Goal: Information Seeking & Learning: Learn about a topic

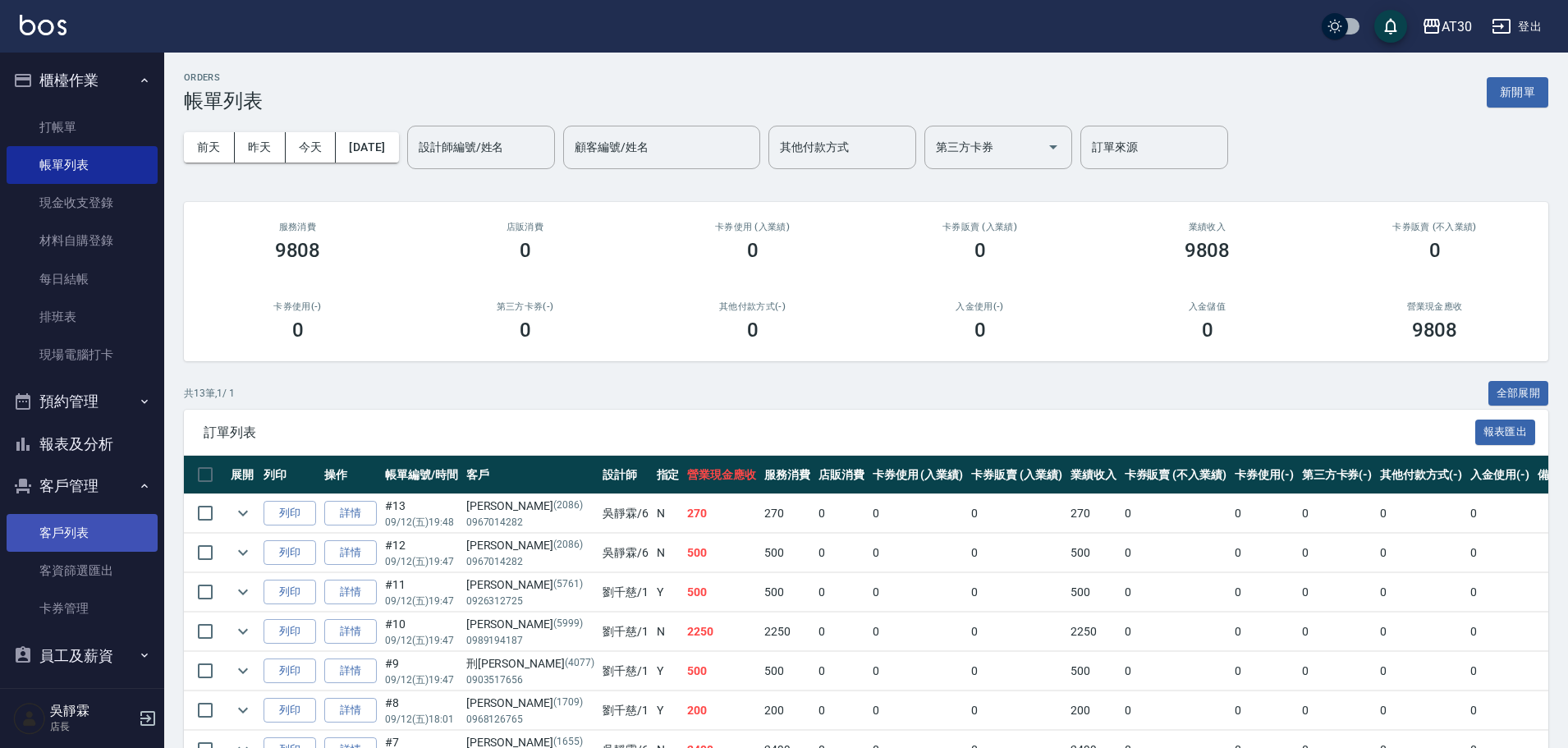
drag, startPoint x: 82, startPoint y: 532, endPoint x: 88, endPoint y: 525, distance: 9.2
click at [82, 532] on link "客戶列表" at bounding box center [82, 533] width 151 height 38
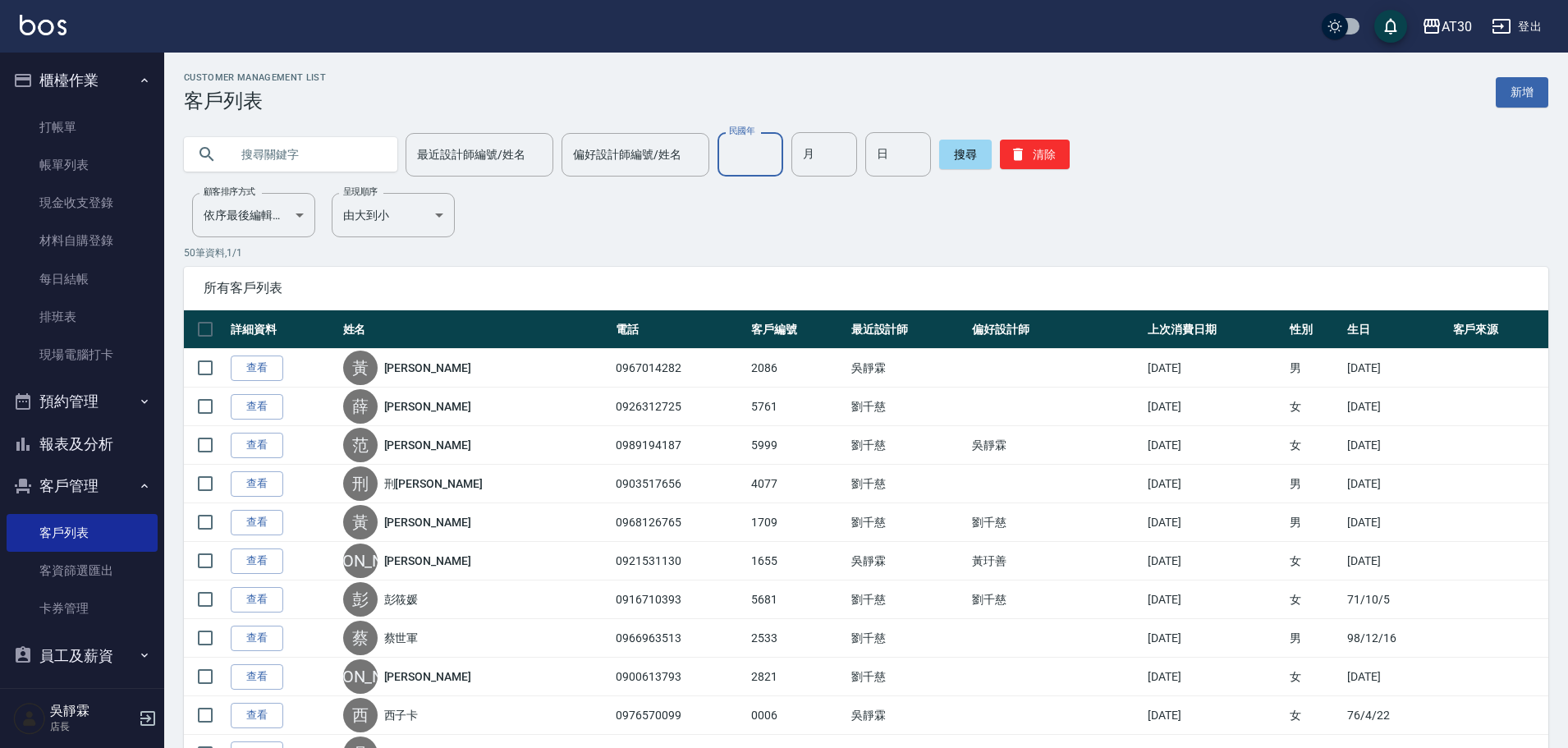
click at [739, 153] on input "民國年" at bounding box center [750, 154] width 65 height 44
type input "87"
type input "03"
type input "30"
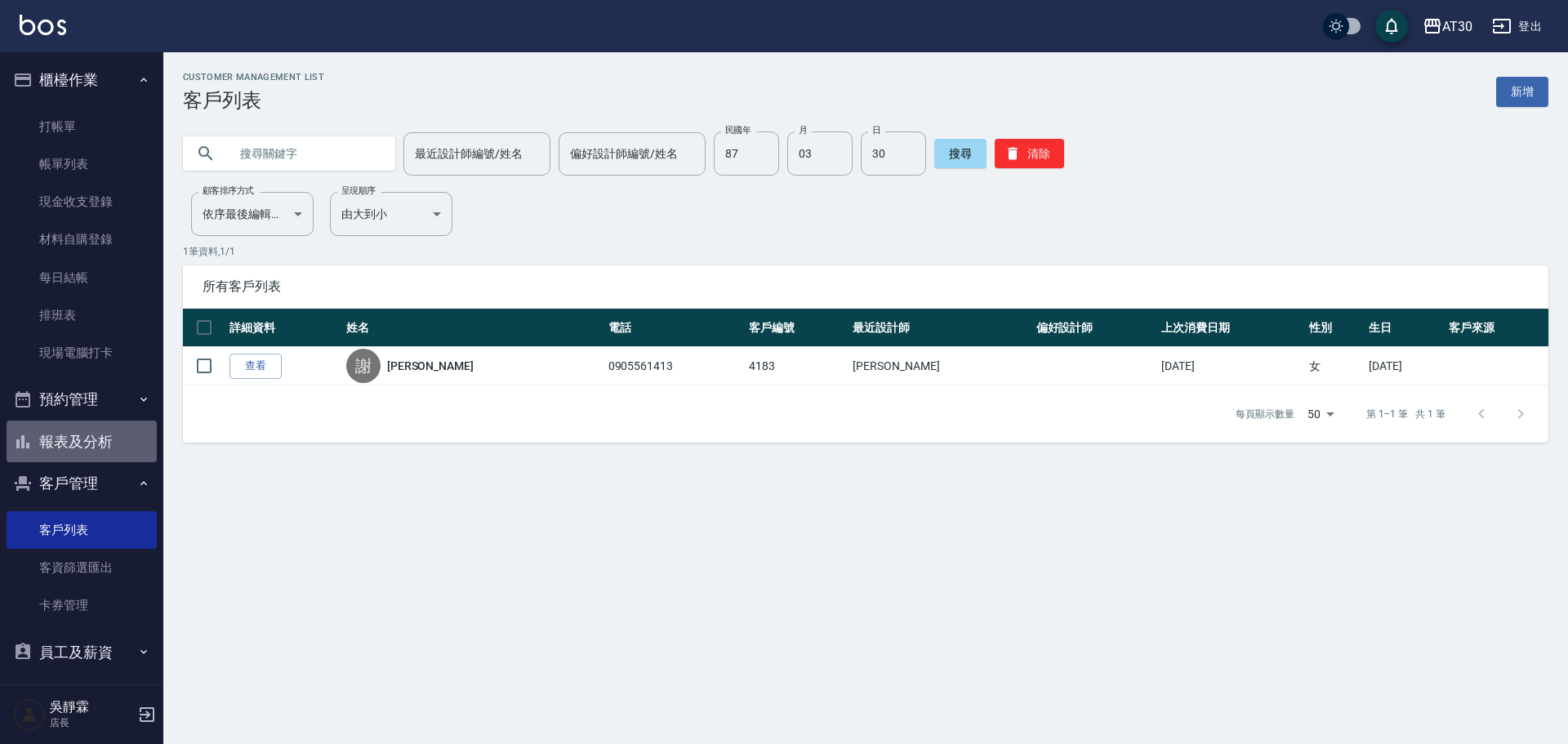
click at [107, 452] on button "報表及分析" at bounding box center [81, 442] width 150 height 42
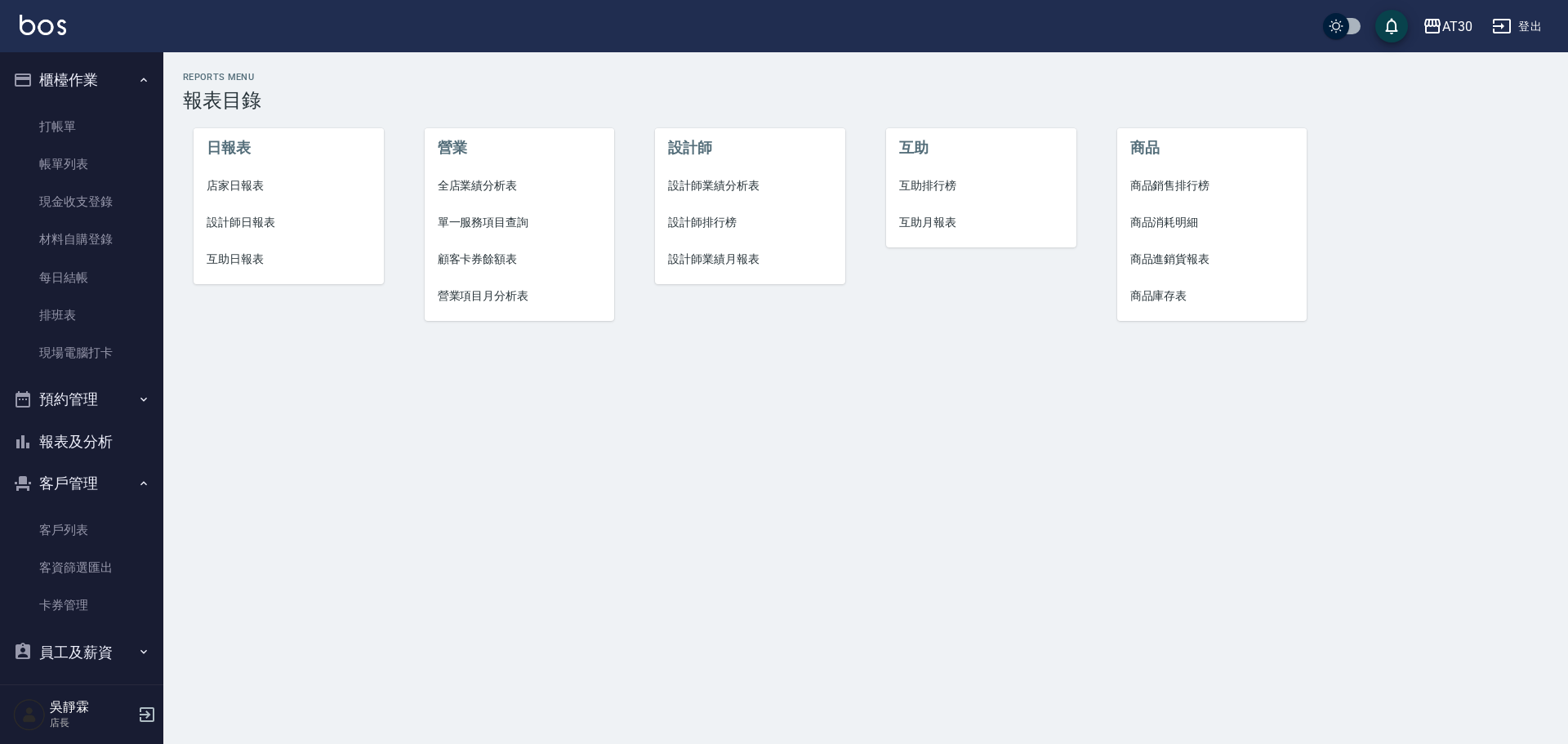
click at [939, 181] on span "互助排行榜" at bounding box center [981, 185] width 164 height 17
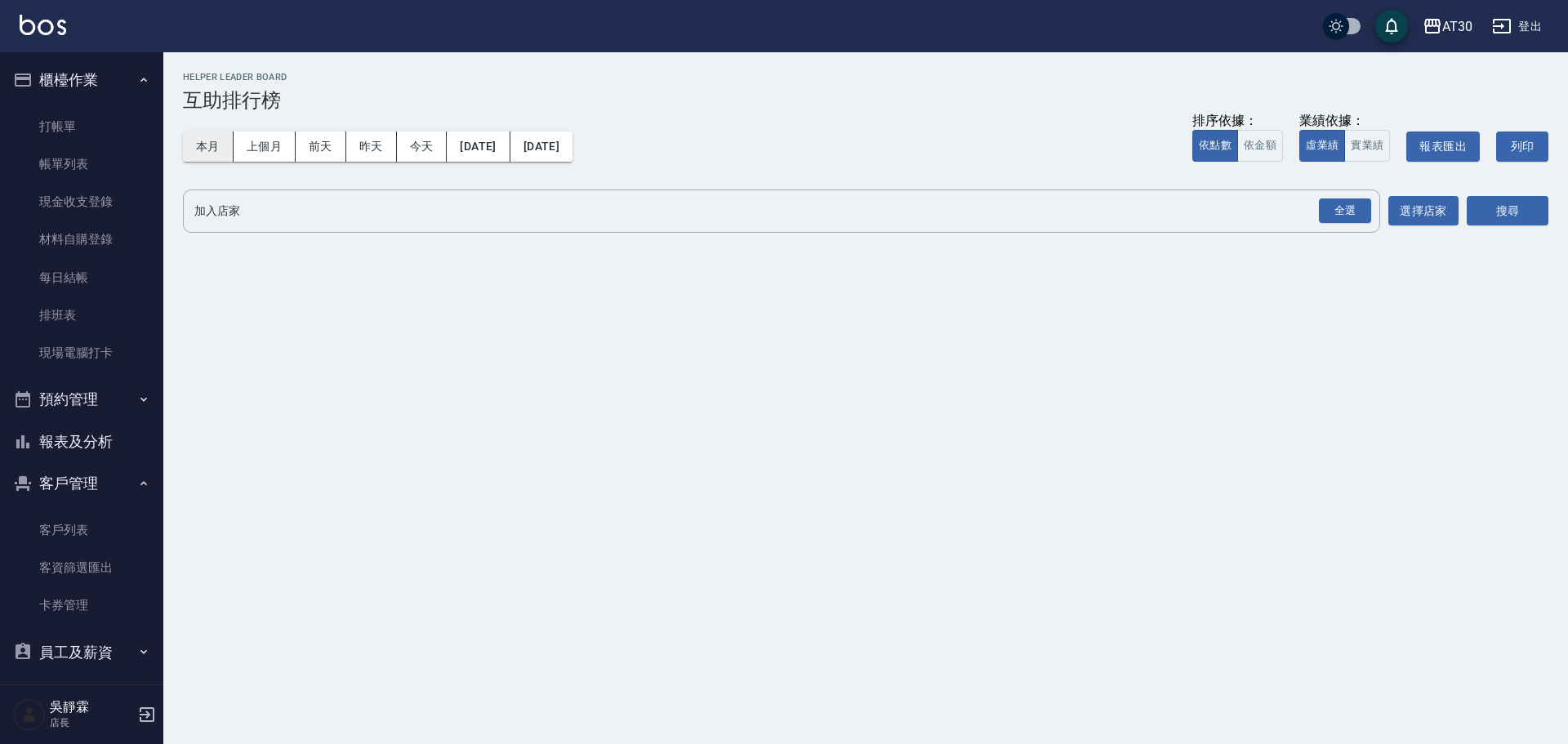
click at [204, 145] on button "本月" at bounding box center [209, 146] width 51 height 30
click at [1337, 214] on div "全選" at bounding box center [1345, 211] width 52 height 25
click at [1513, 220] on button "搜尋" at bounding box center [1508, 211] width 81 height 30
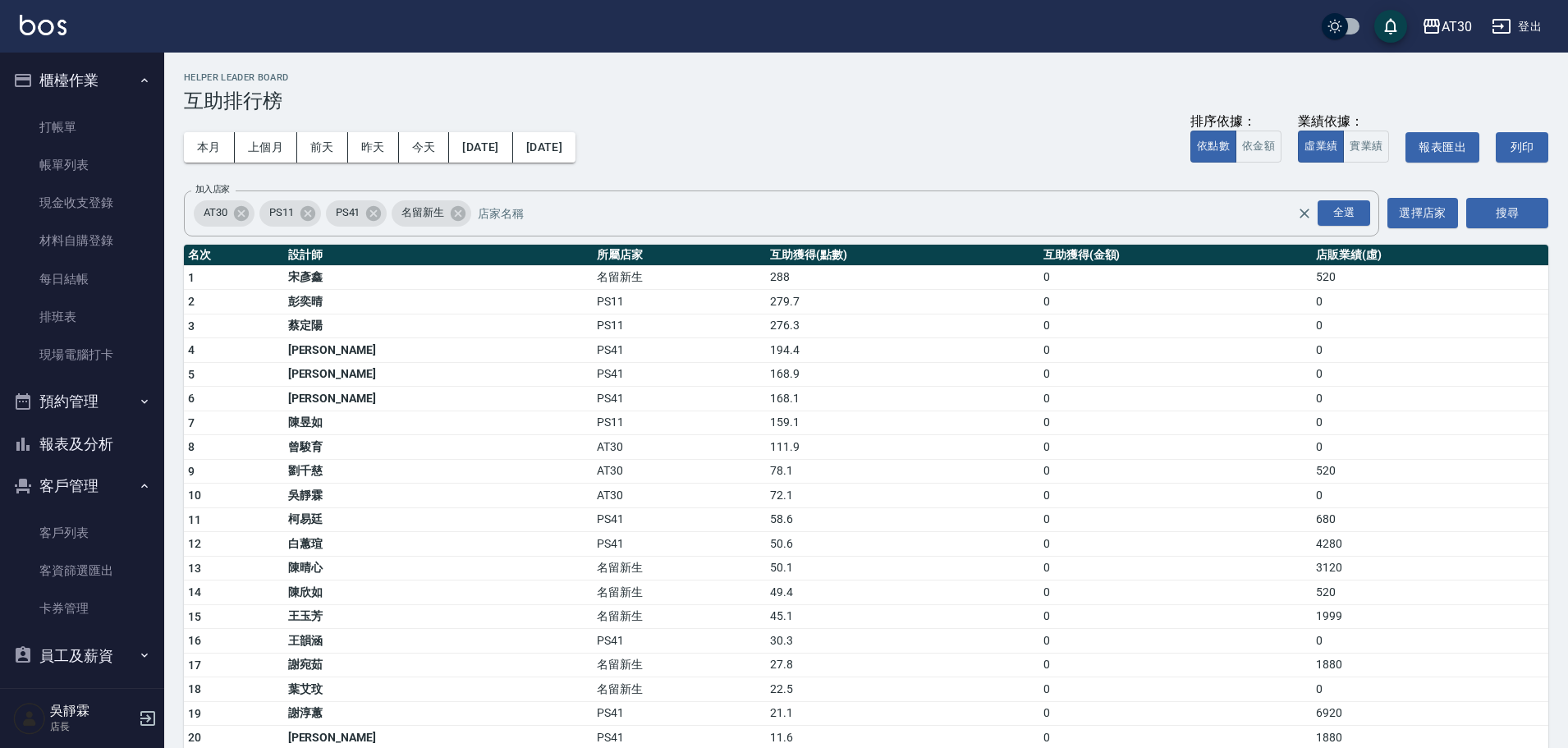
click at [766, 304] on td "279.7" at bounding box center [902, 301] width 272 height 25
click at [766, 302] on td "279.7" at bounding box center [902, 301] width 272 height 25
click at [109, 436] on button "報表及分析" at bounding box center [82, 444] width 151 height 43
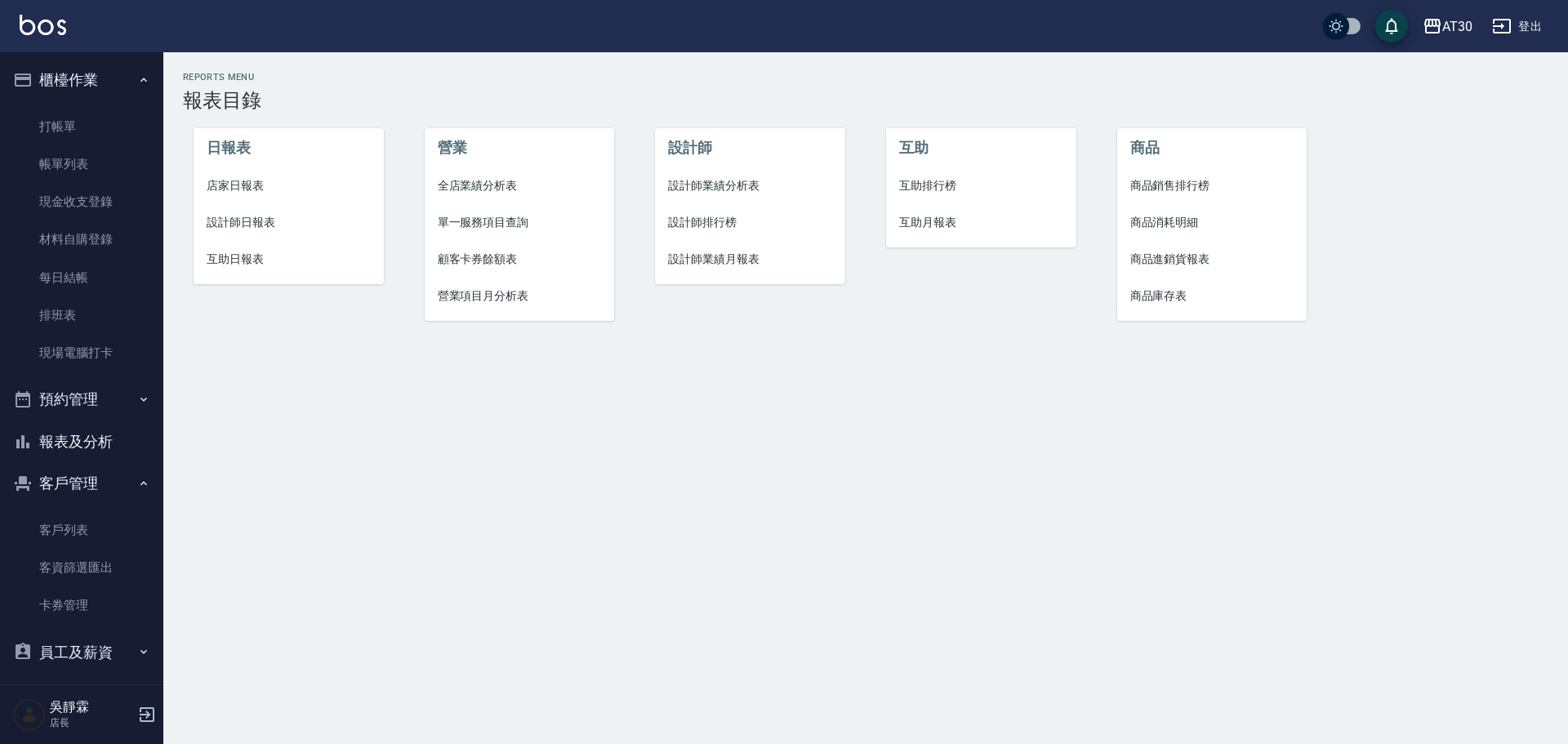
click at [225, 261] on span "互助日報表" at bounding box center [289, 259] width 164 height 17
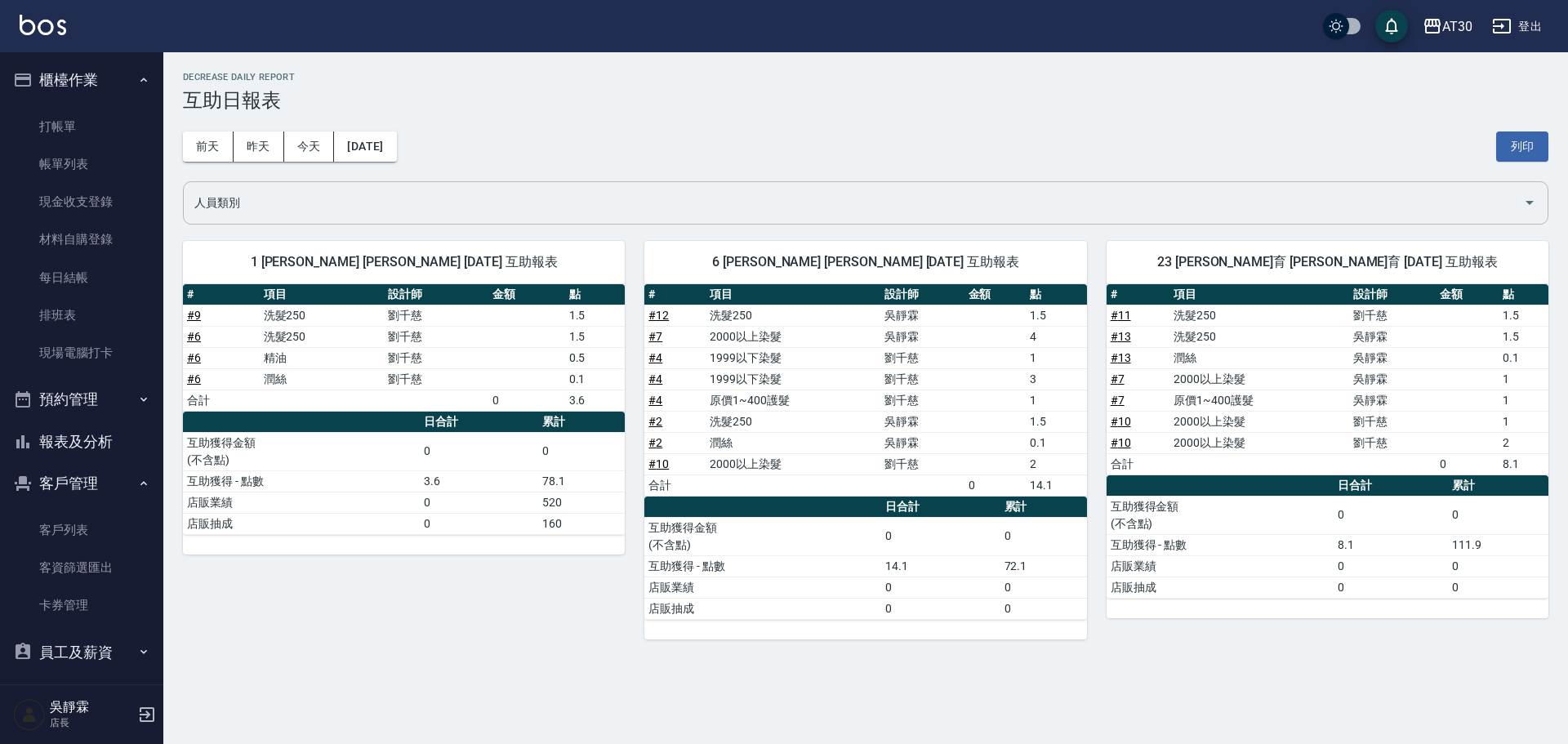
click at [417, 203] on input "人員類別" at bounding box center [854, 203] width 1327 height 29
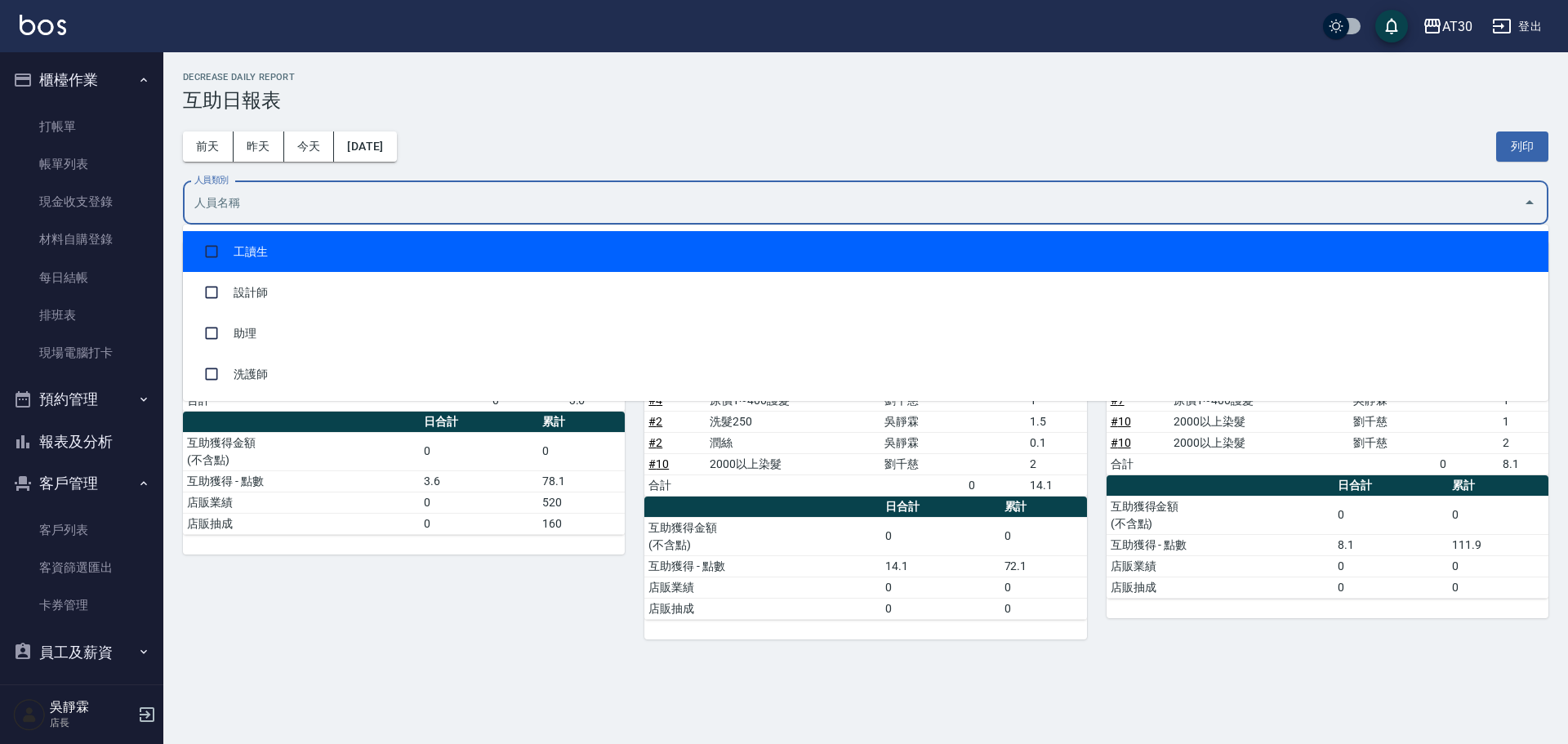
click at [400, 202] on input "人員類別" at bounding box center [854, 203] width 1327 height 29
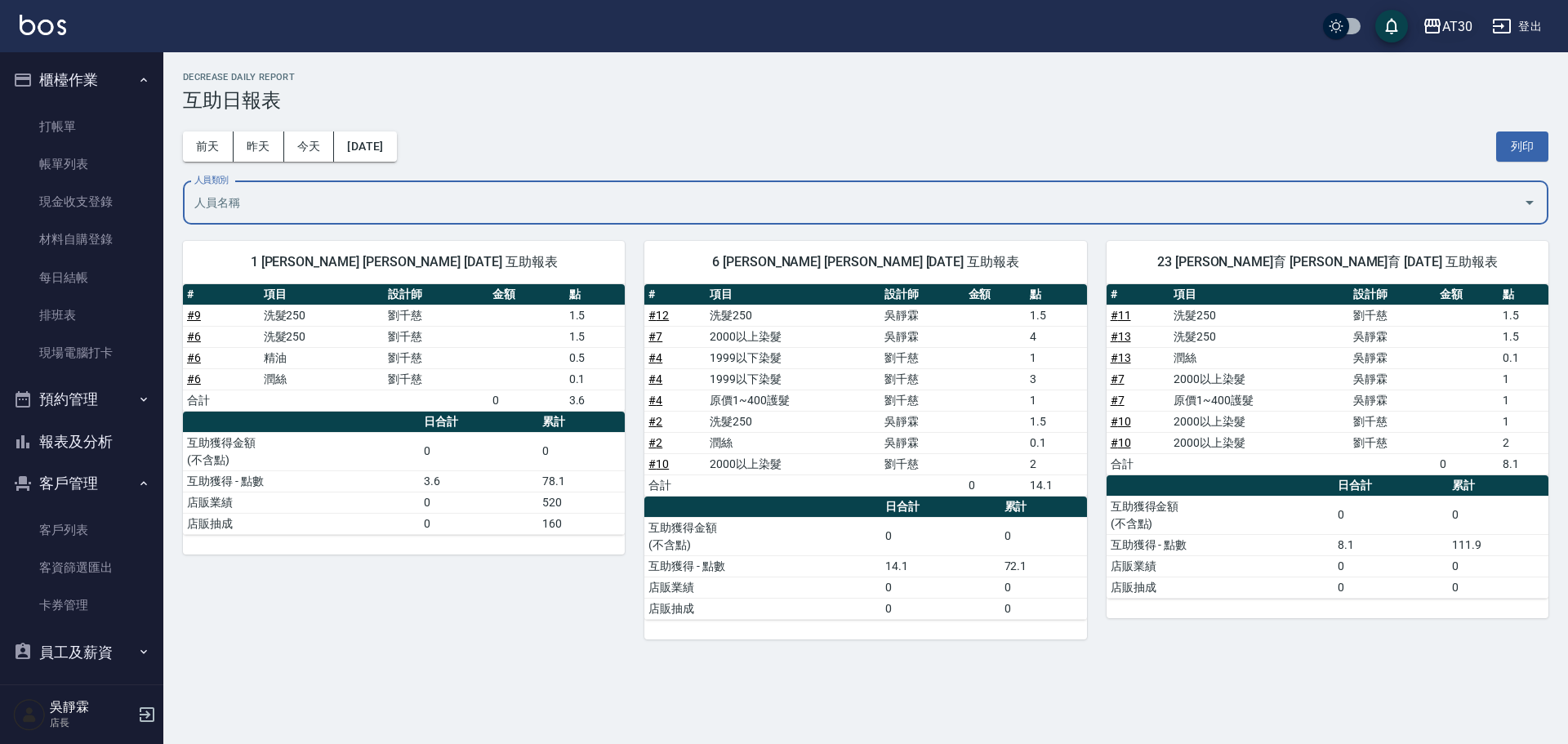
click at [1462, 31] on div "AT30" at bounding box center [1457, 26] width 30 height 21
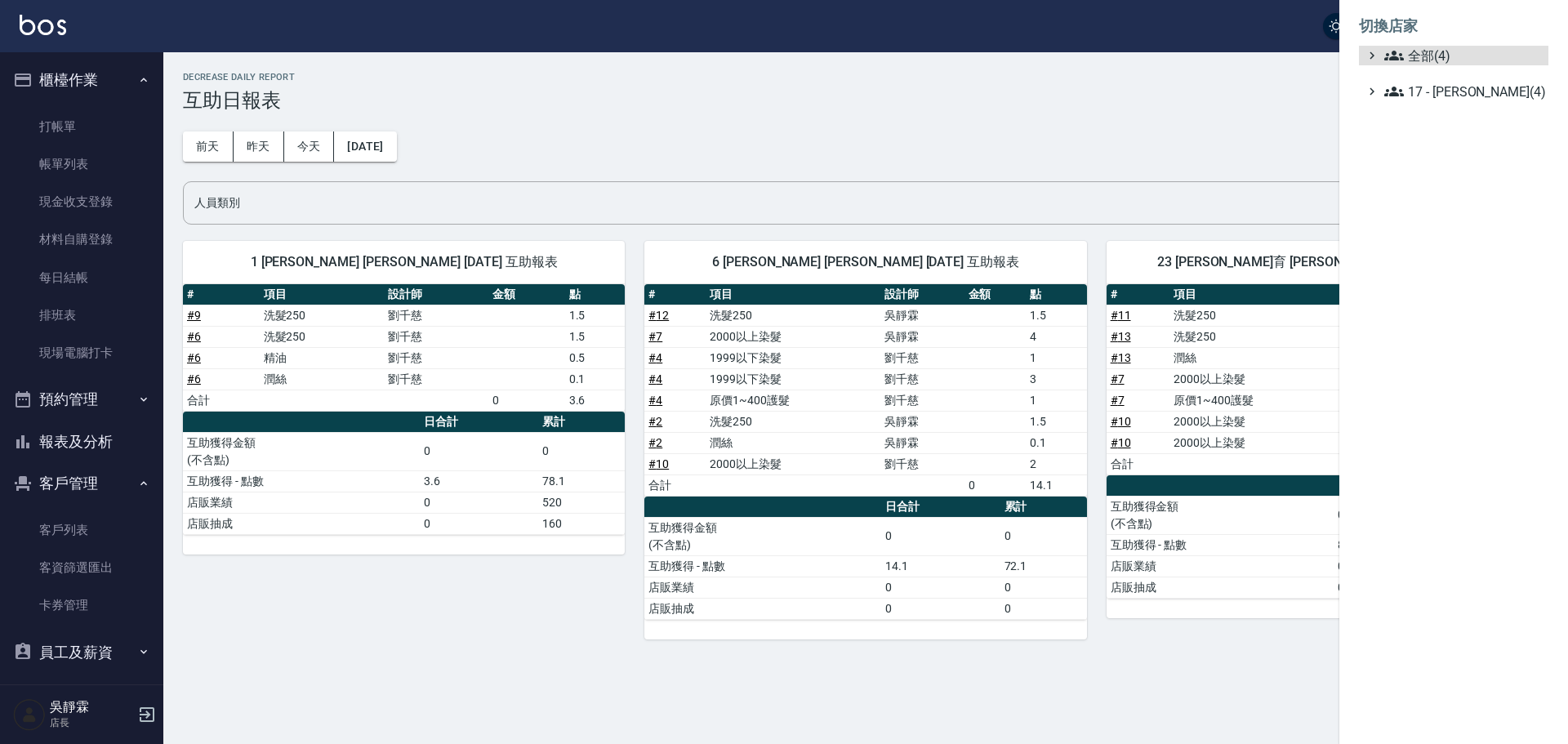
click at [1451, 65] on ul "全部(4) 17 - [PERSON_NAME](4)" at bounding box center [1454, 74] width 190 height 56
click at [1438, 53] on span "全部(4)" at bounding box center [1463, 56] width 158 height 20
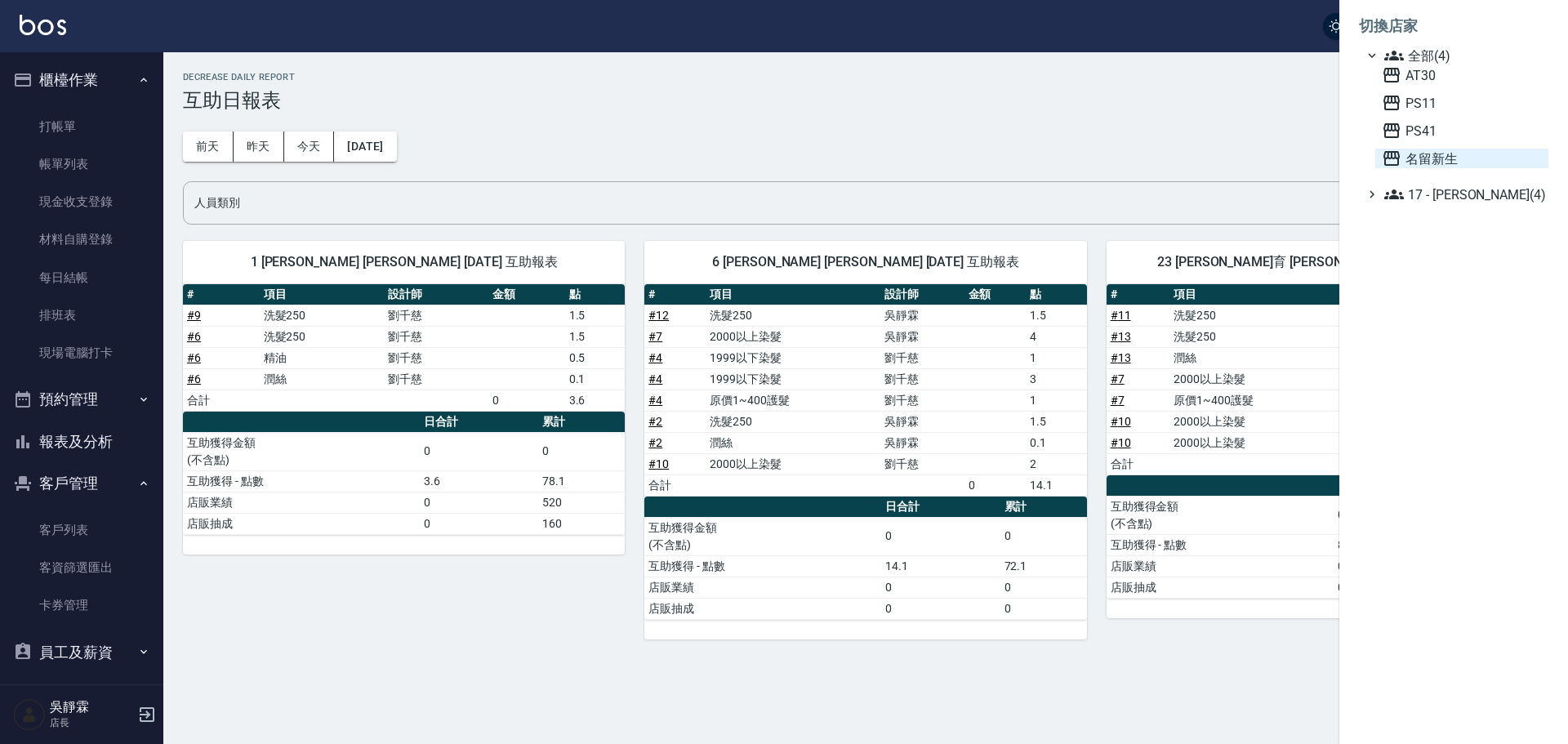
click at [1443, 157] on span "名留新生" at bounding box center [1461, 159] width 160 height 20
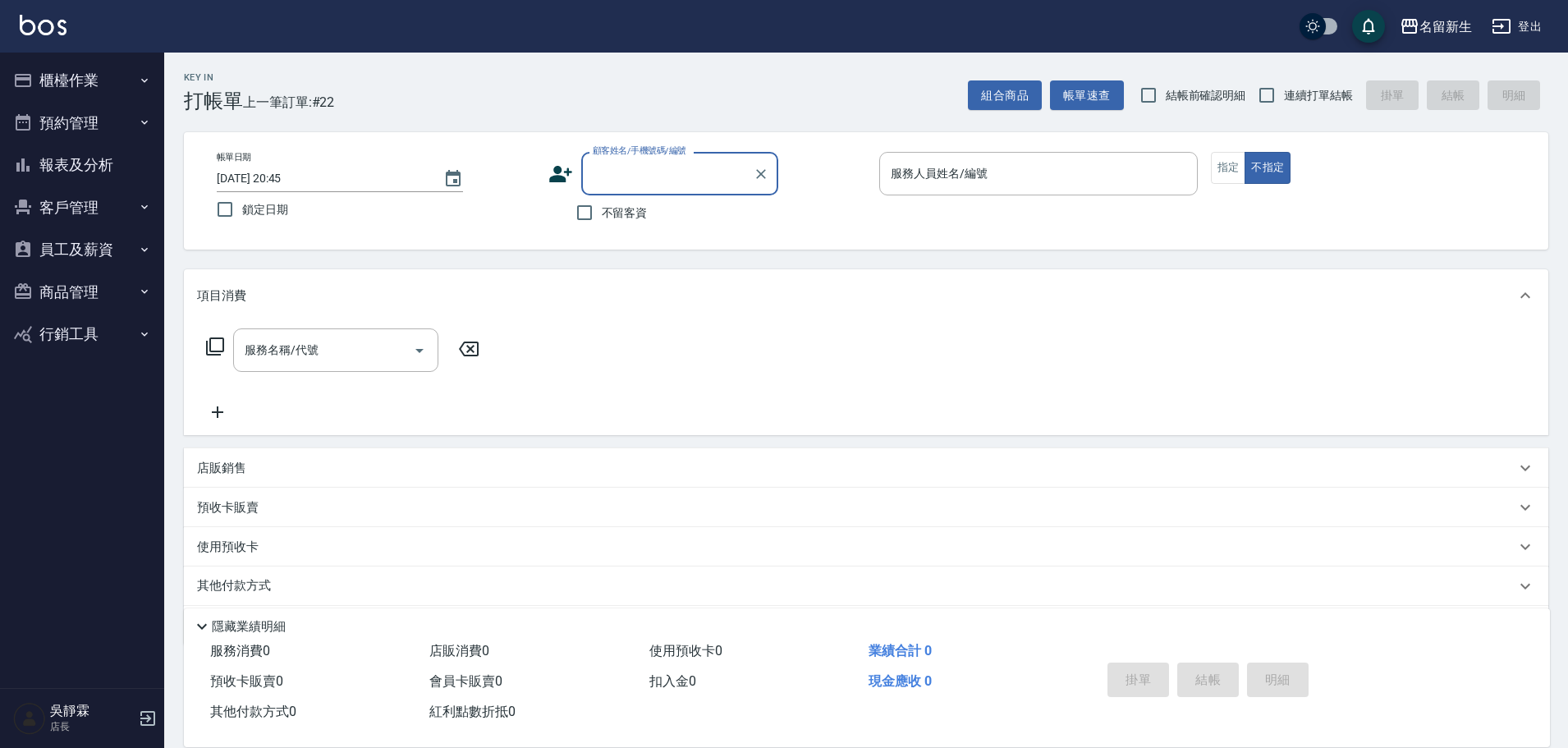
click at [120, 172] on button "報表及分析" at bounding box center [82, 164] width 151 height 43
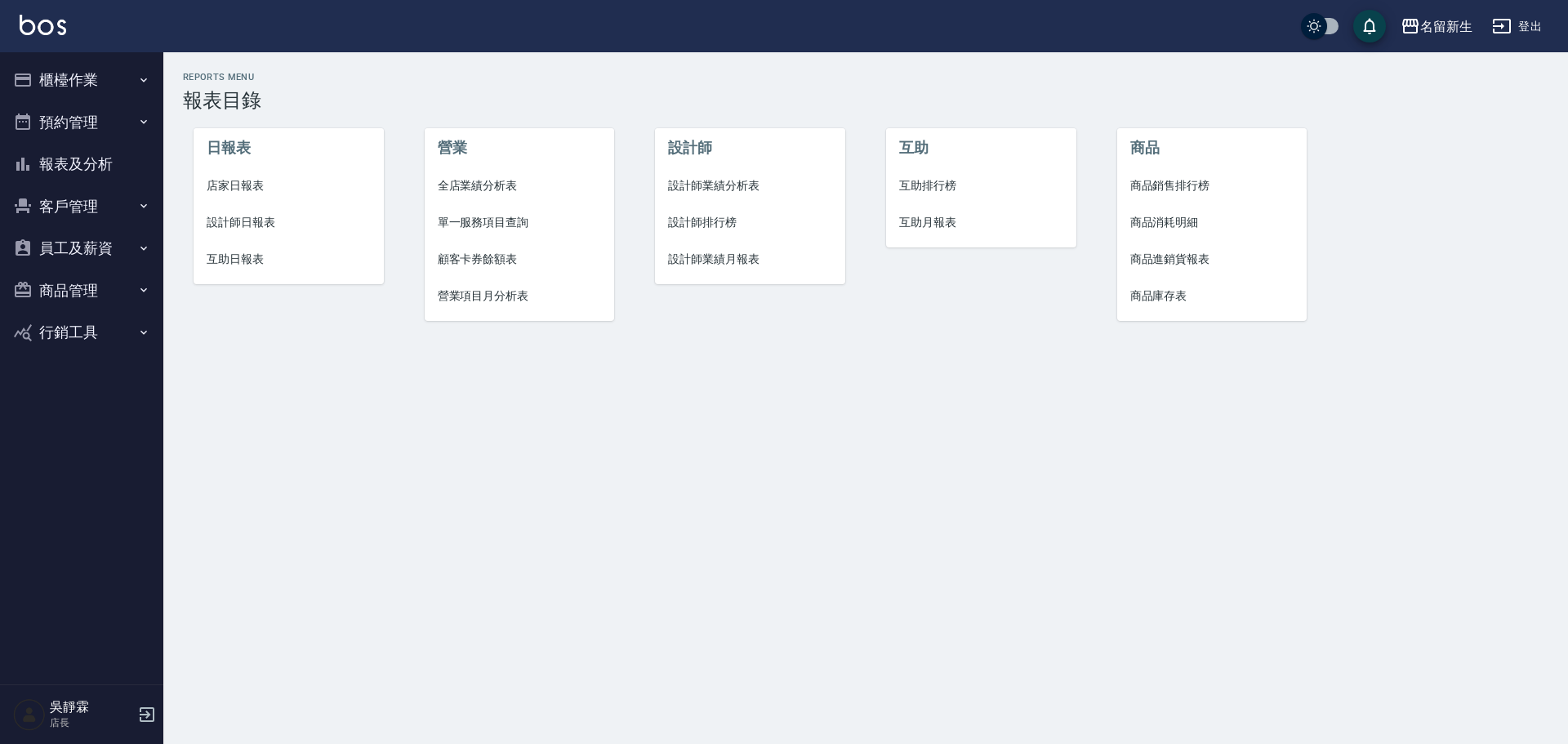
click at [246, 254] on span "互助日報表" at bounding box center [289, 259] width 164 height 17
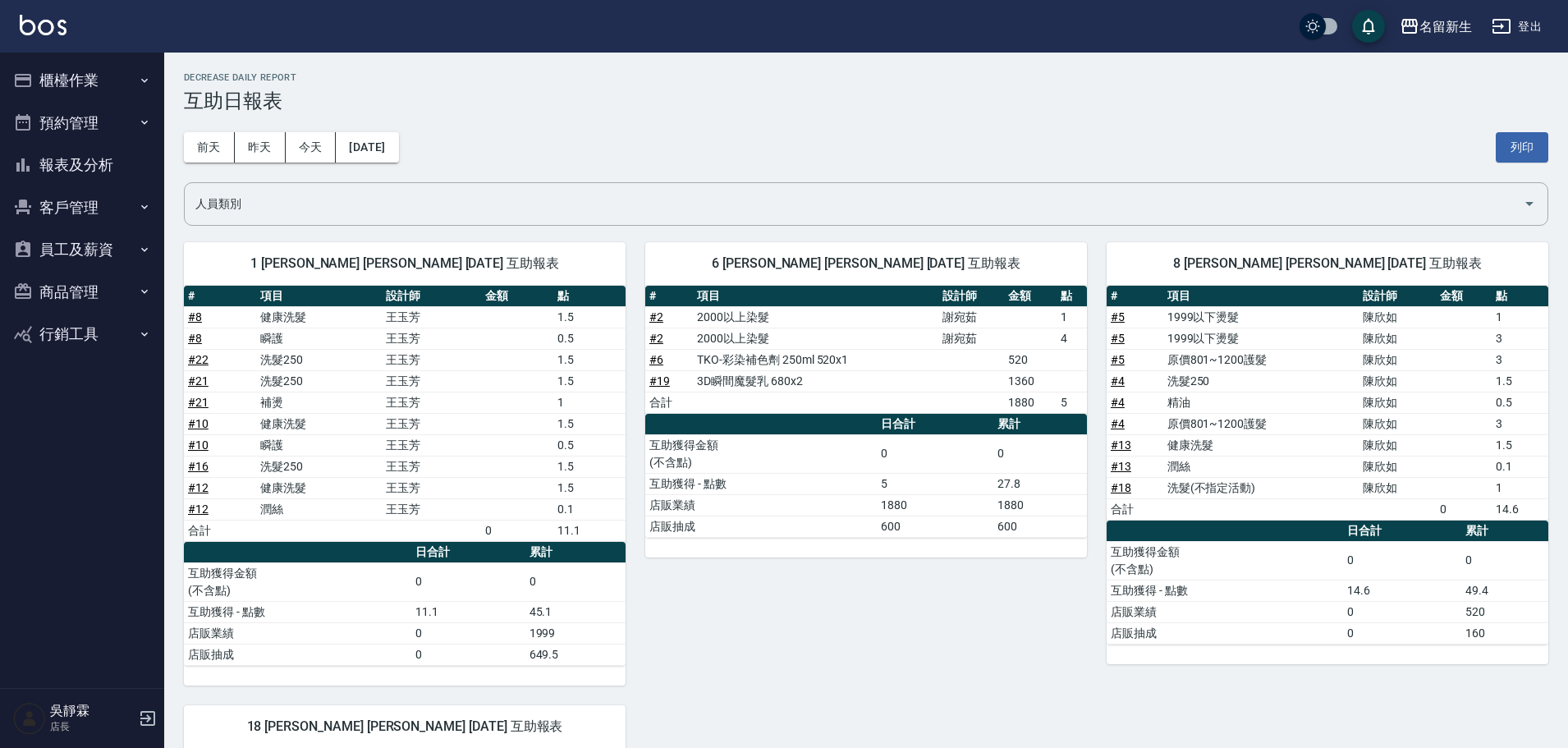
click at [965, 567] on div "6 [PERSON_NAME] [PERSON_NAME] [DATE] 互助報表 # 項目 設計師 金額 點 # 2 2000以上染髮 [PERSON_NA…" at bounding box center [857, 454] width 462 height 463
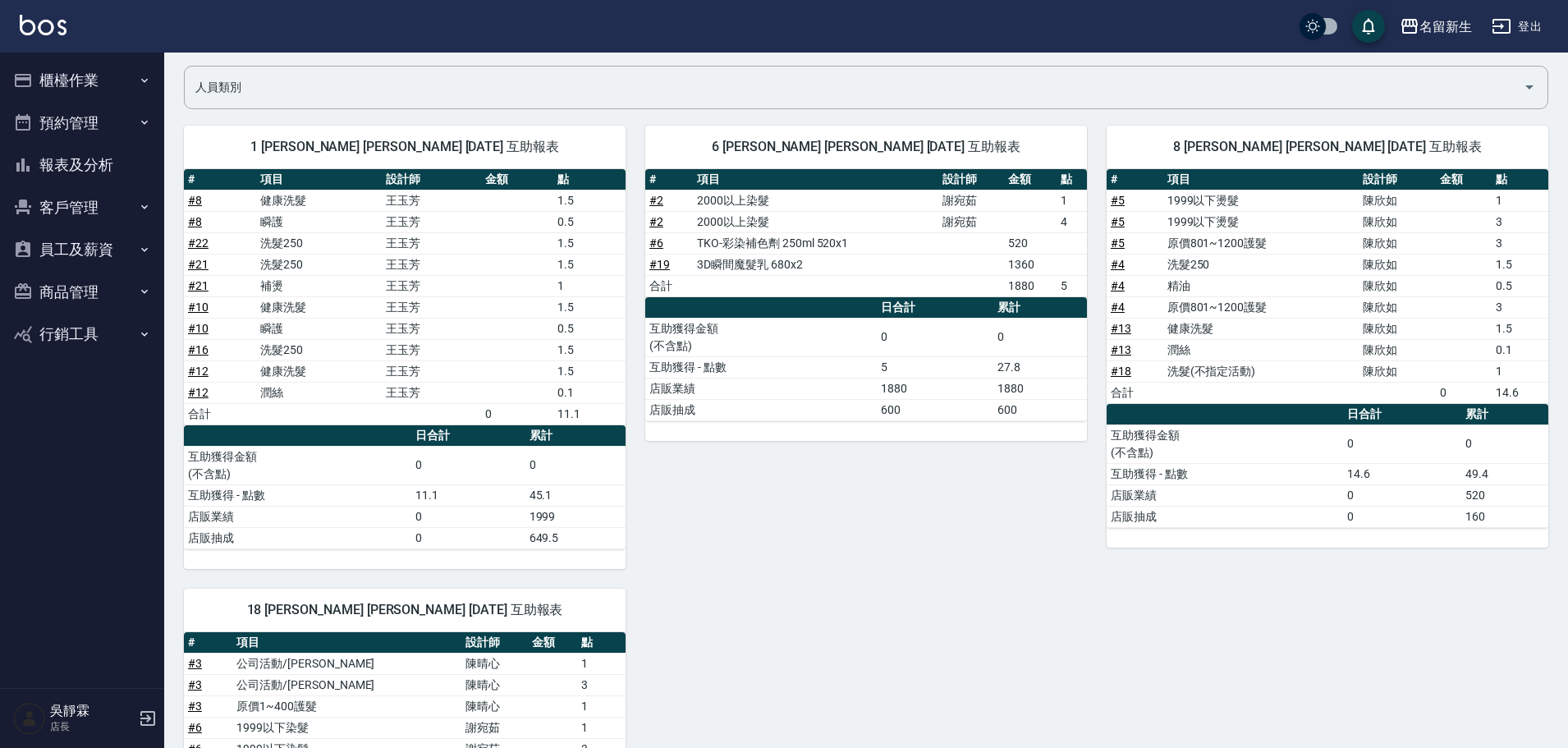
scroll to position [110, 0]
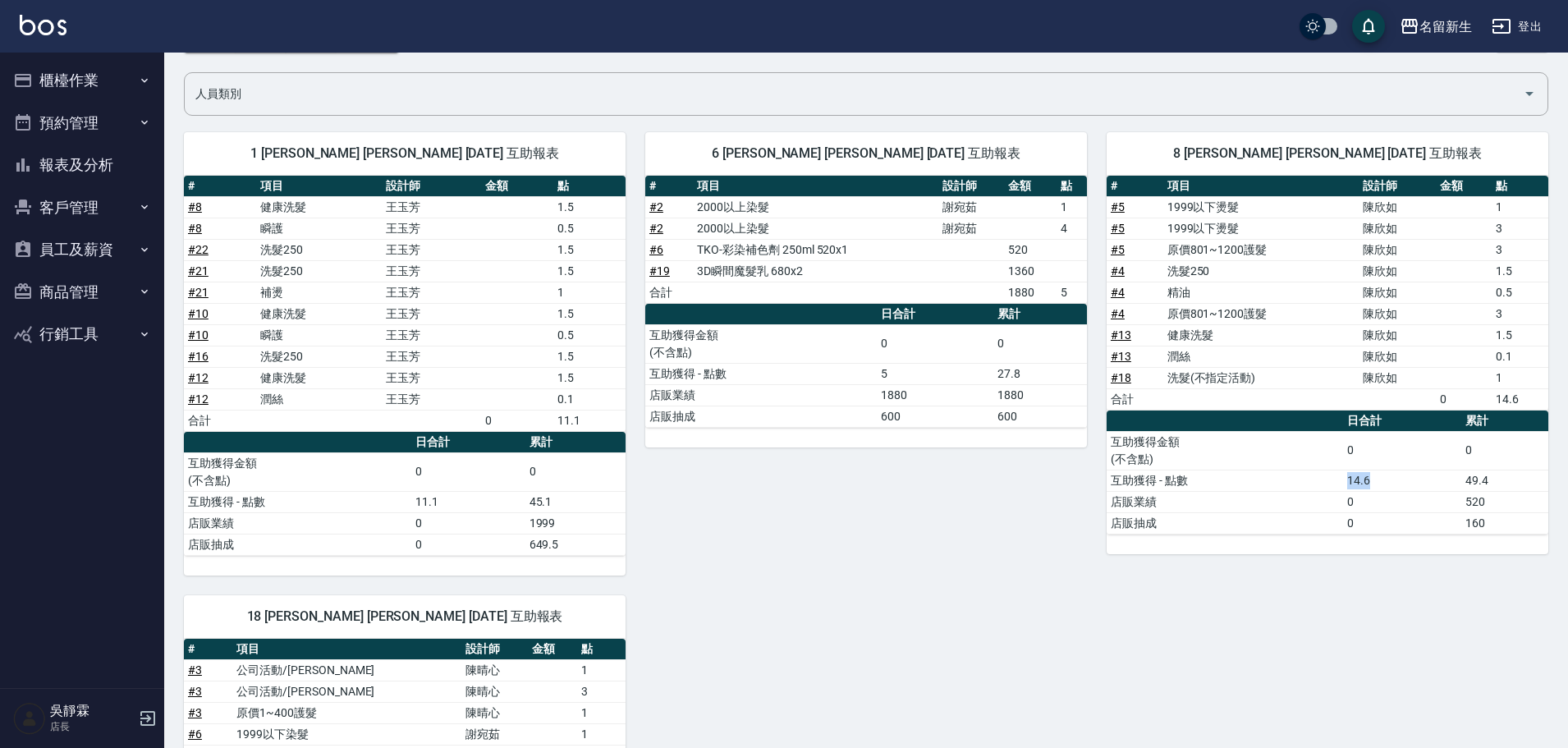
drag, startPoint x: 1395, startPoint y: 481, endPoint x: 1329, endPoint y: 475, distance: 66.3
click at [1329, 475] on tr "互助獲得 - 點數 14.6 49.4" at bounding box center [1328, 481] width 442 height 22
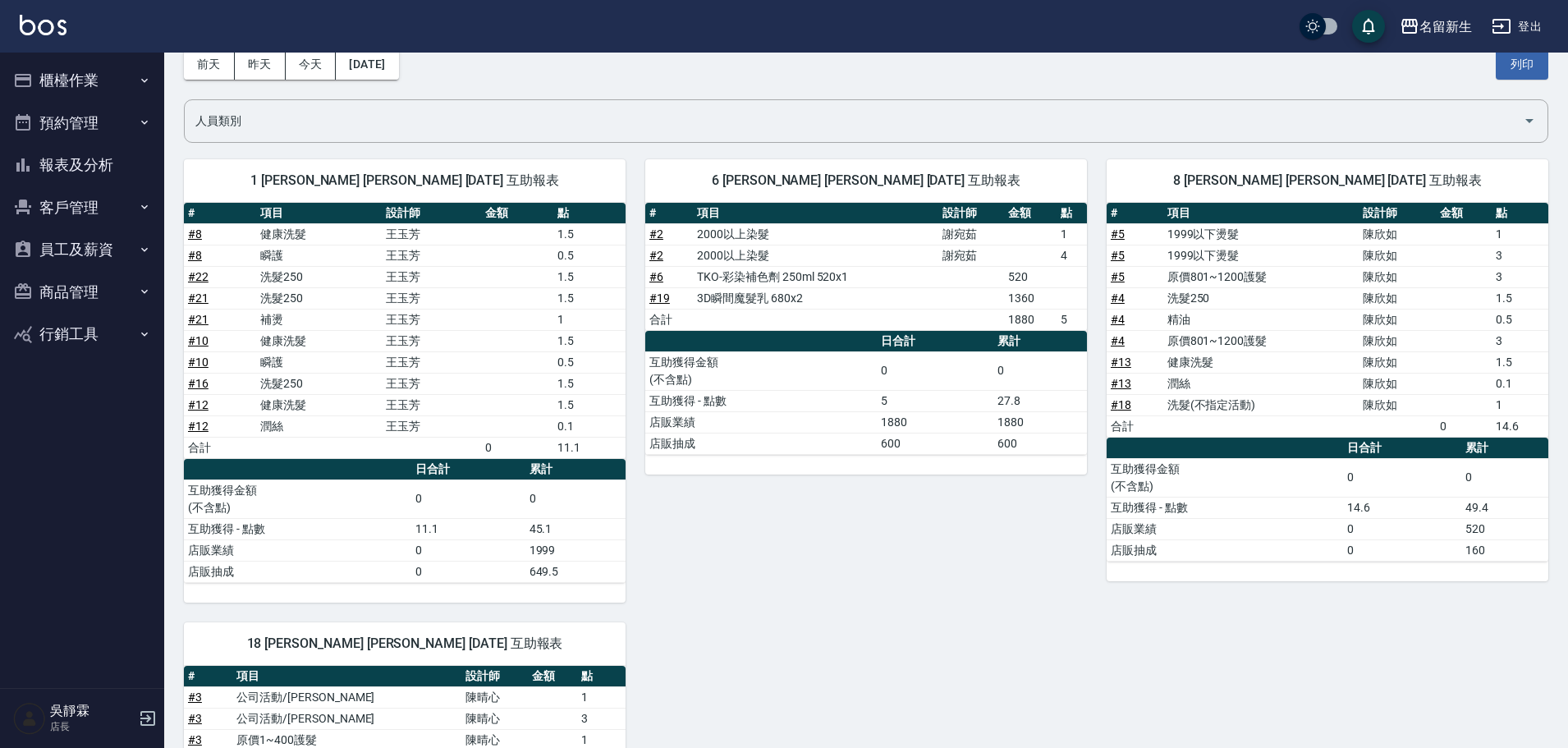
click at [1308, 599] on div "1 [PERSON_NAME] [PERSON_NAME] [DATE] 互助報表 # 項目 設計師 金額 點 # 8 健康洗髮 [PERSON_NAME] …" at bounding box center [857, 677] width 1385 height 1076
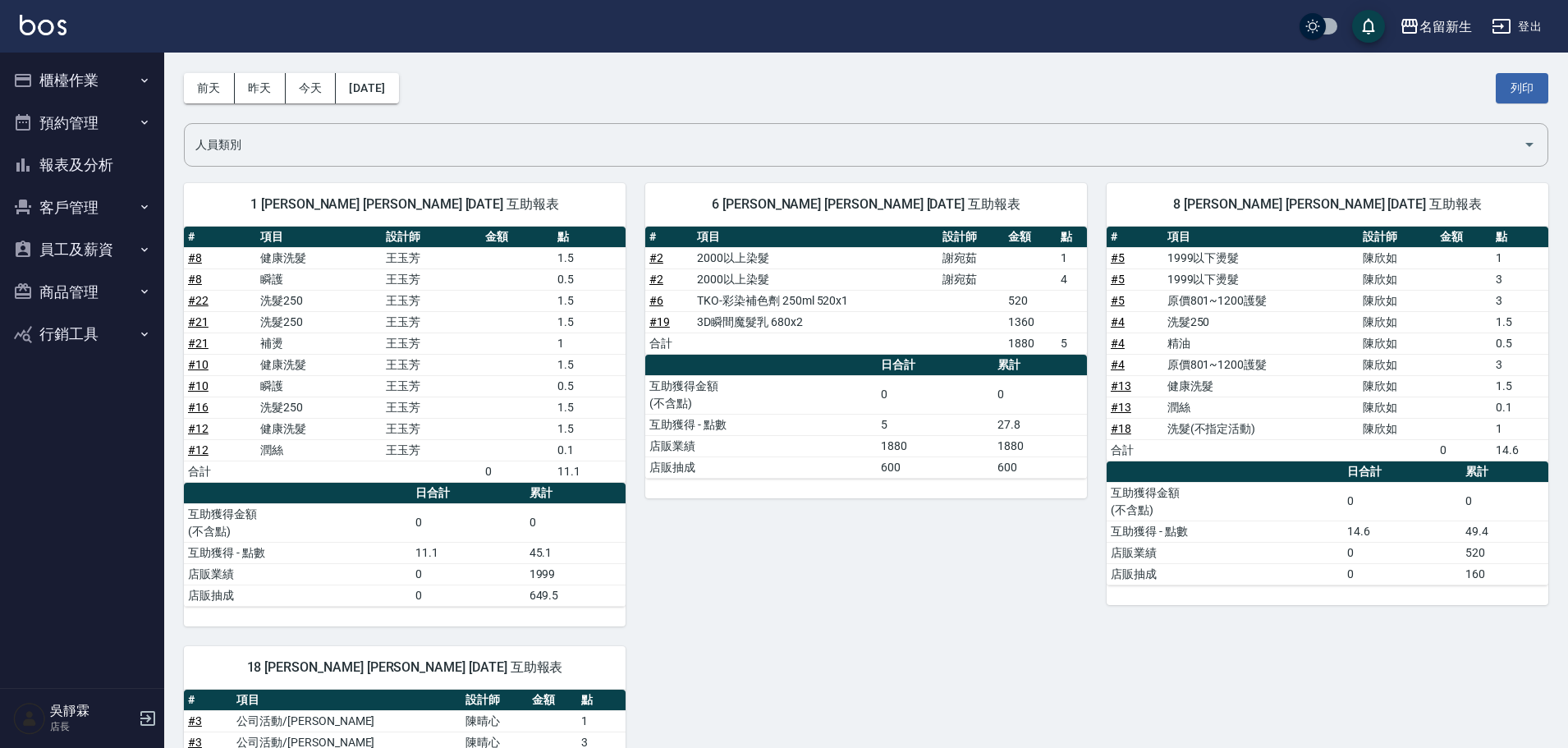
scroll to position [0, 0]
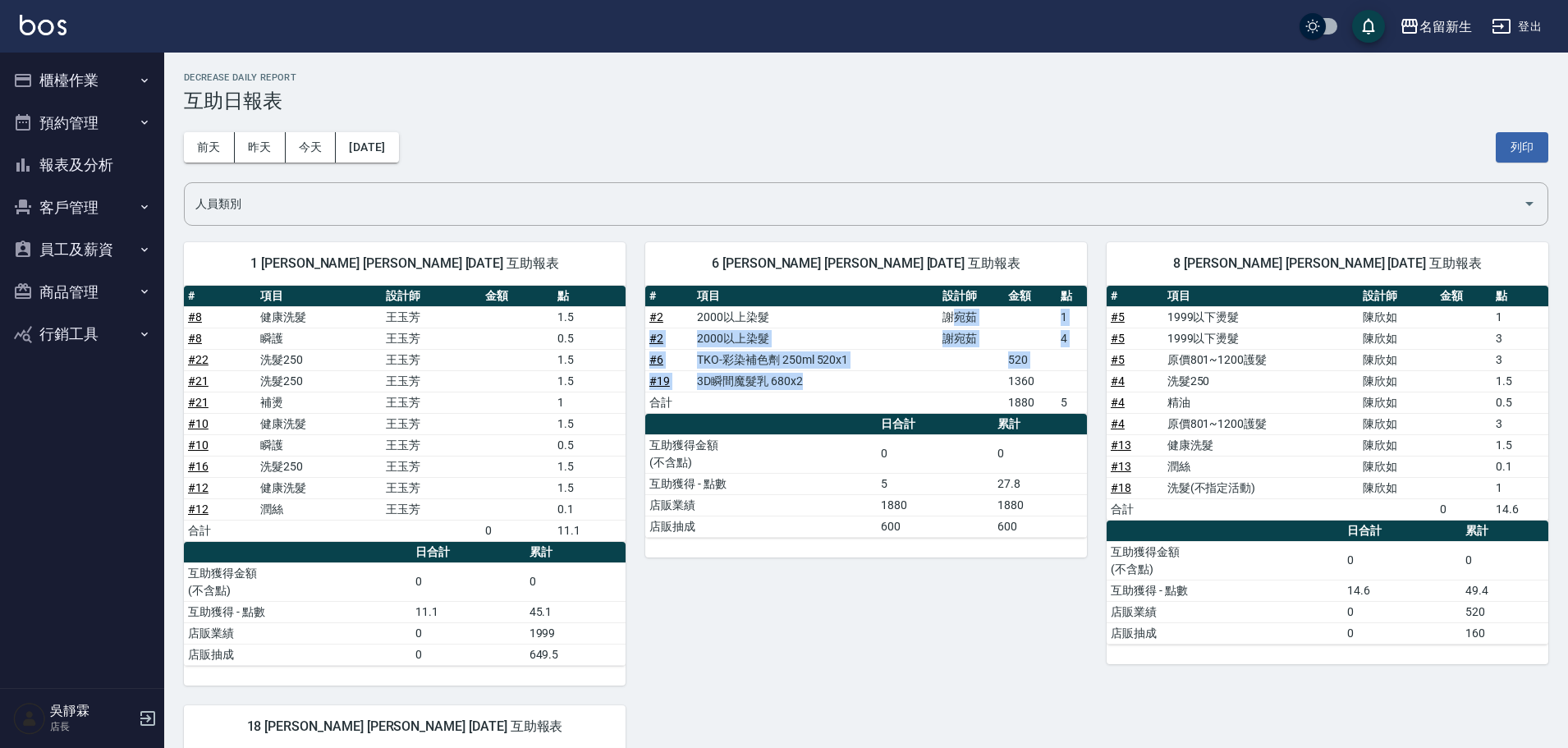
drag, startPoint x: 956, startPoint y: 322, endPoint x: 978, endPoint y: 394, distance: 75.3
click at [978, 393] on tbody "# 2 2000以上染髮 [PERSON_NAME] 1 # 2 2000以上染髮 [PERSON_NAME] 4 # 6 TKO-彩染補色劑 250ml 5…" at bounding box center [866, 360] width 442 height 107
click at [910, 596] on div "6 [PERSON_NAME] [PERSON_NAME] [DATE] 互助報表 # 項目 設計師 金額 點 # 2 2000以上染髮 [PERSON_NA…" at bounding box center [857, 454] width 462 height 463
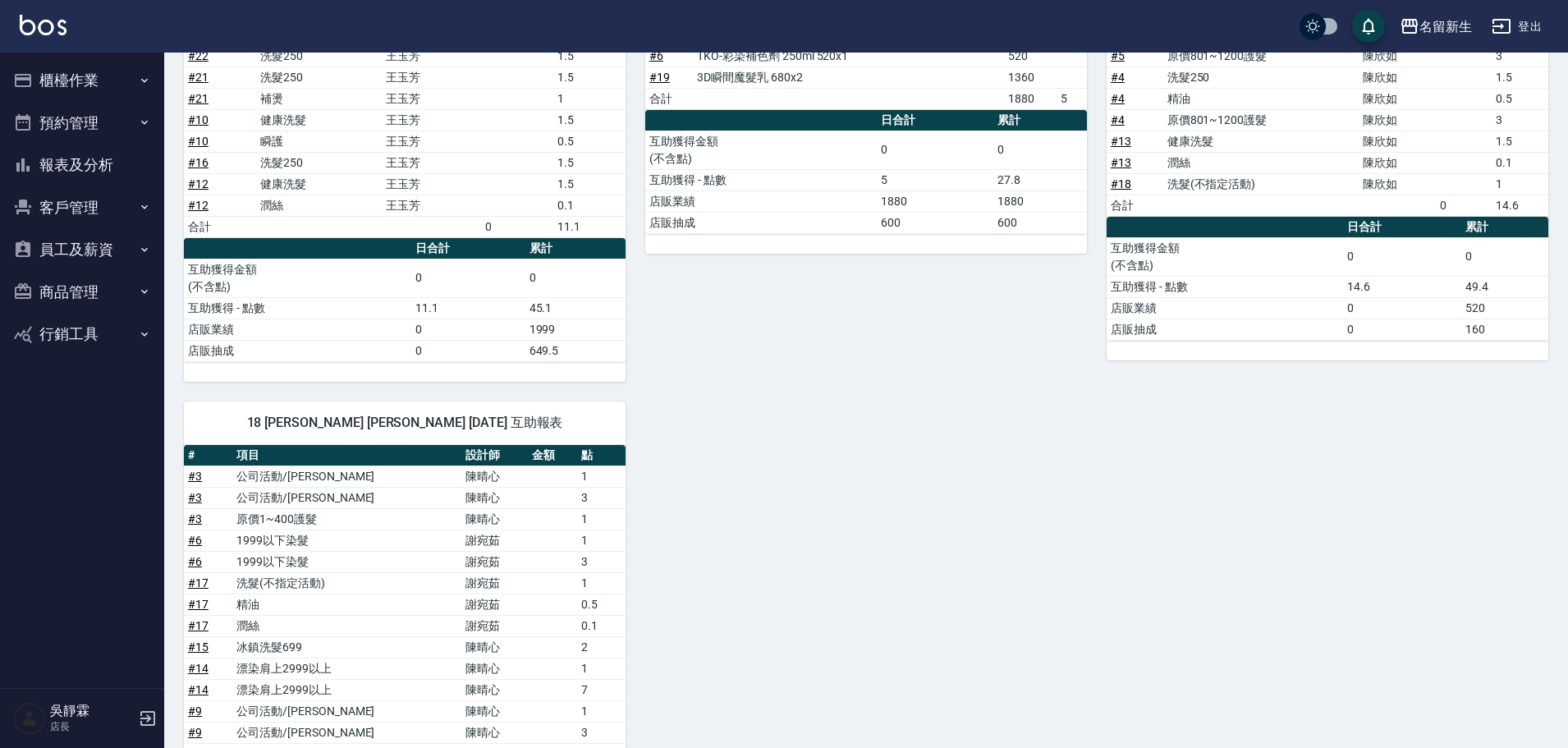
scroll to position [212, 0]
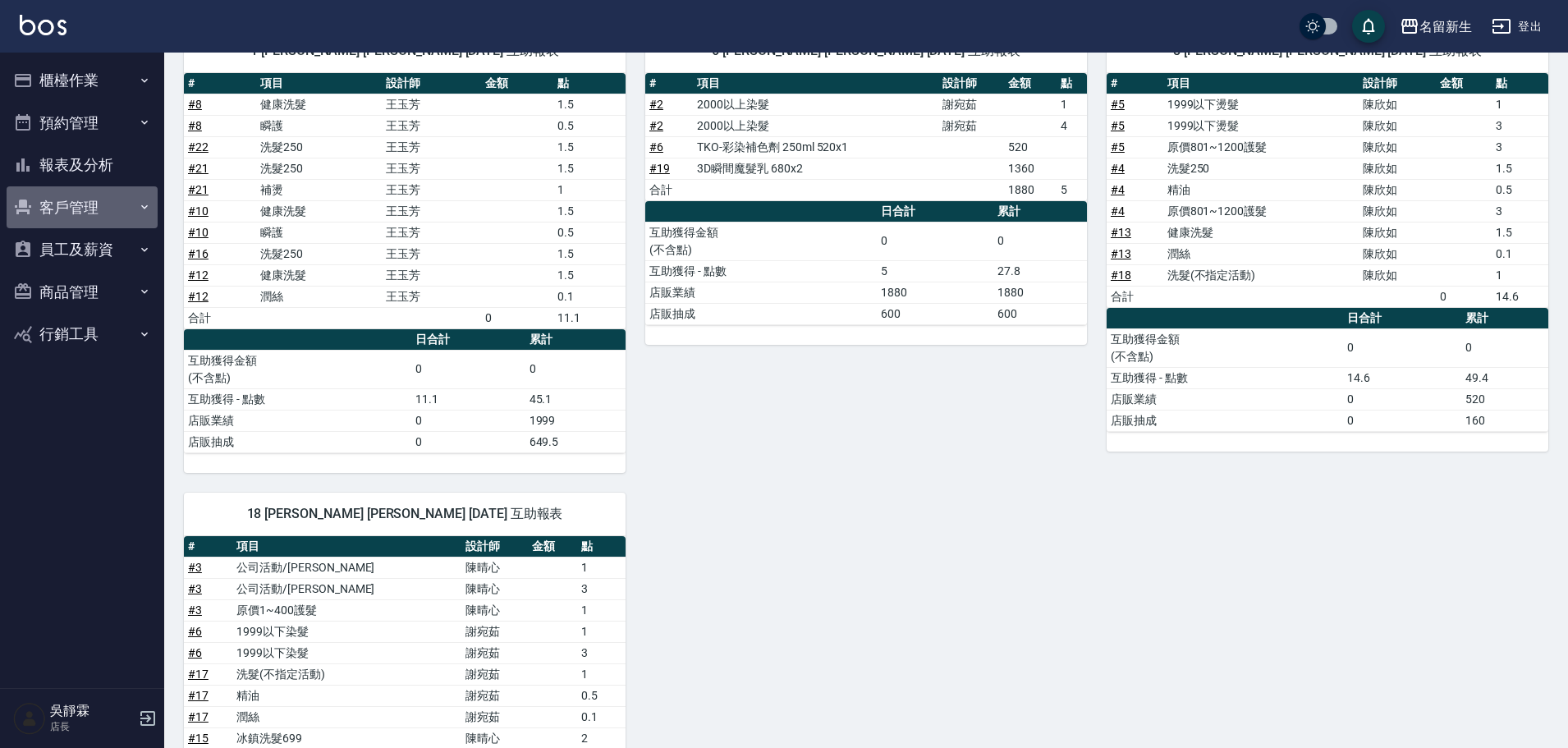
click at [56, 218] on button "客戶管理" at bounding box center [82, 207] width 151 height 43
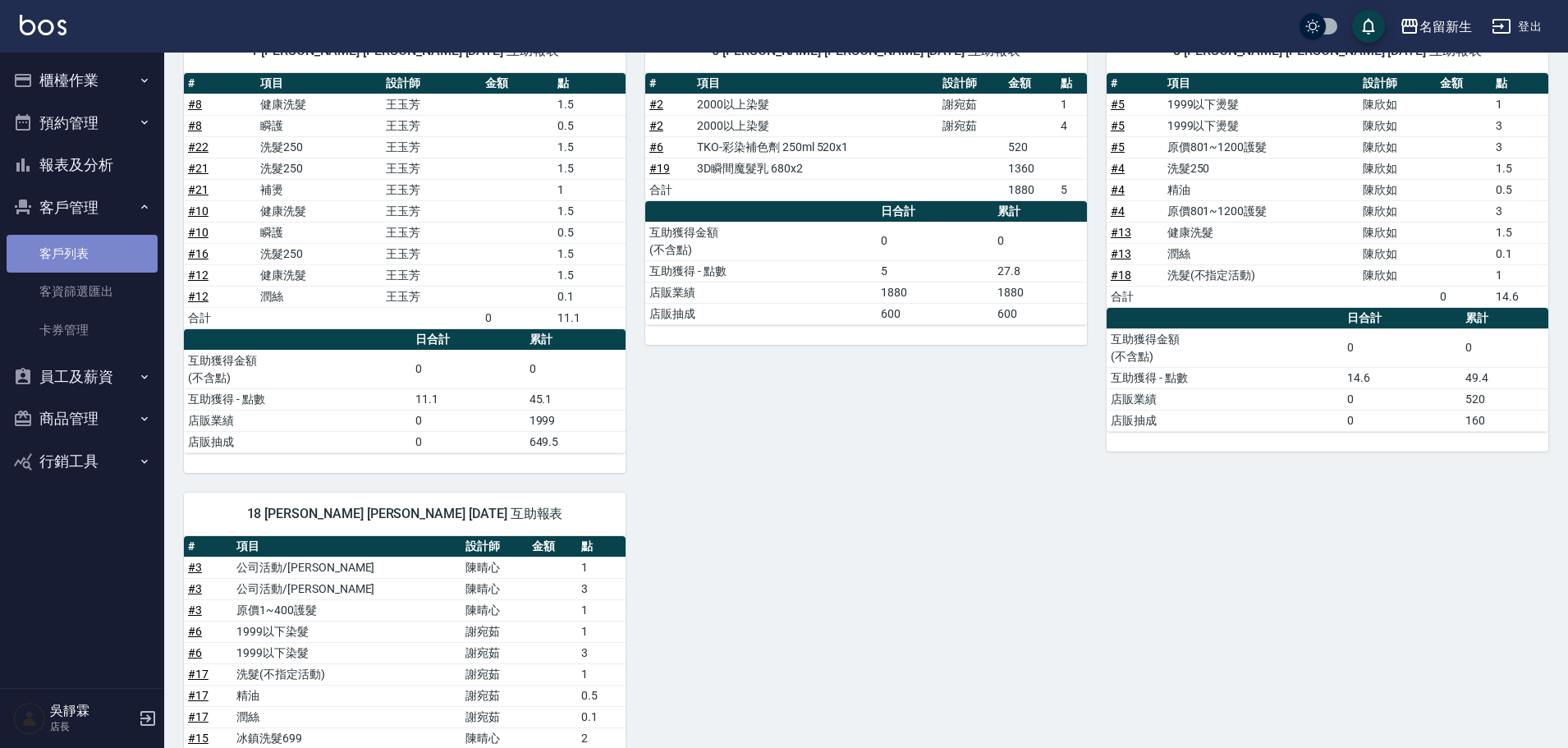
click at [31, 248] on link "客戶列表" at bounding box center [82, 254] width 151 height 38
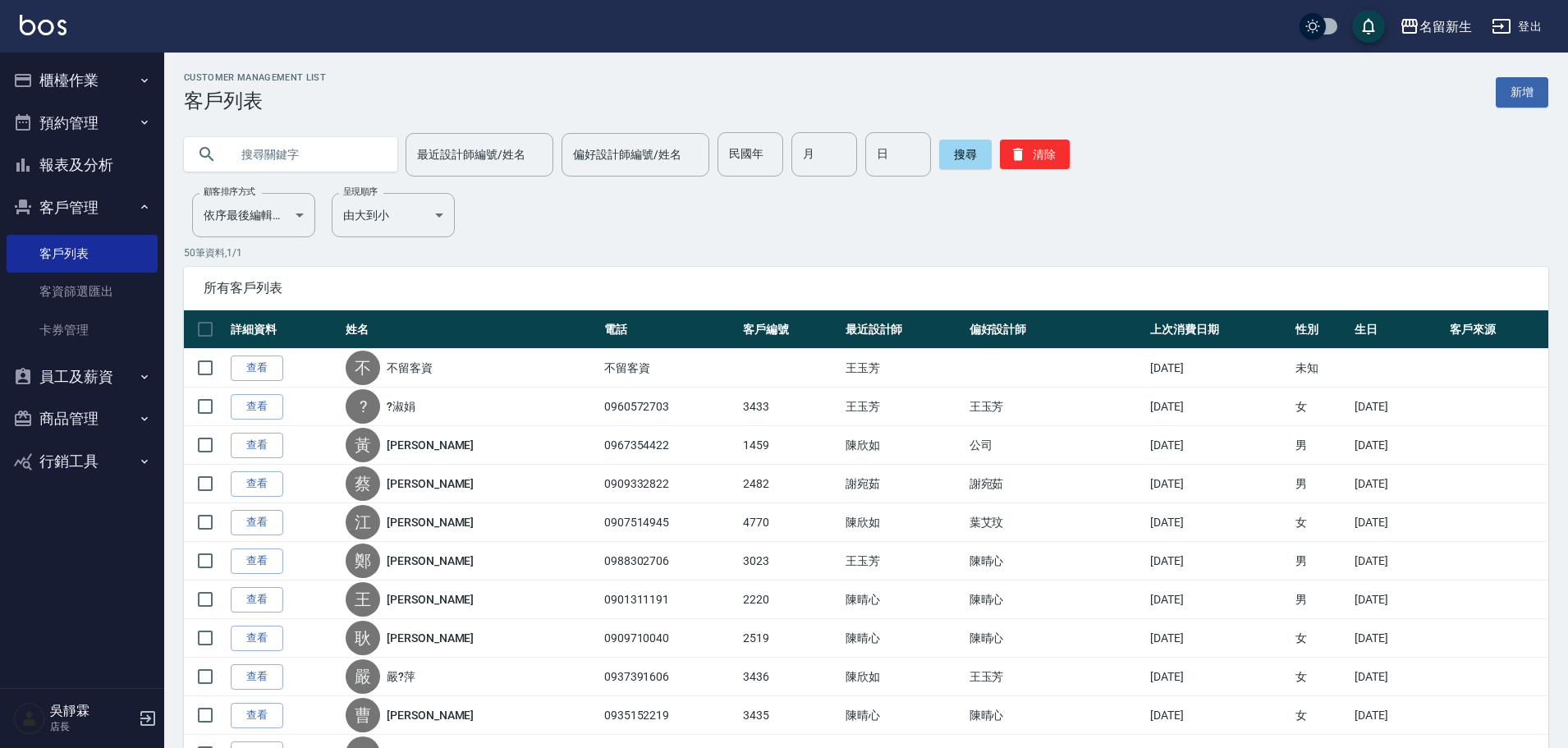
click at [86, 156] on button "報表及分析" at bounding box center [82, 164] width 151 height 43
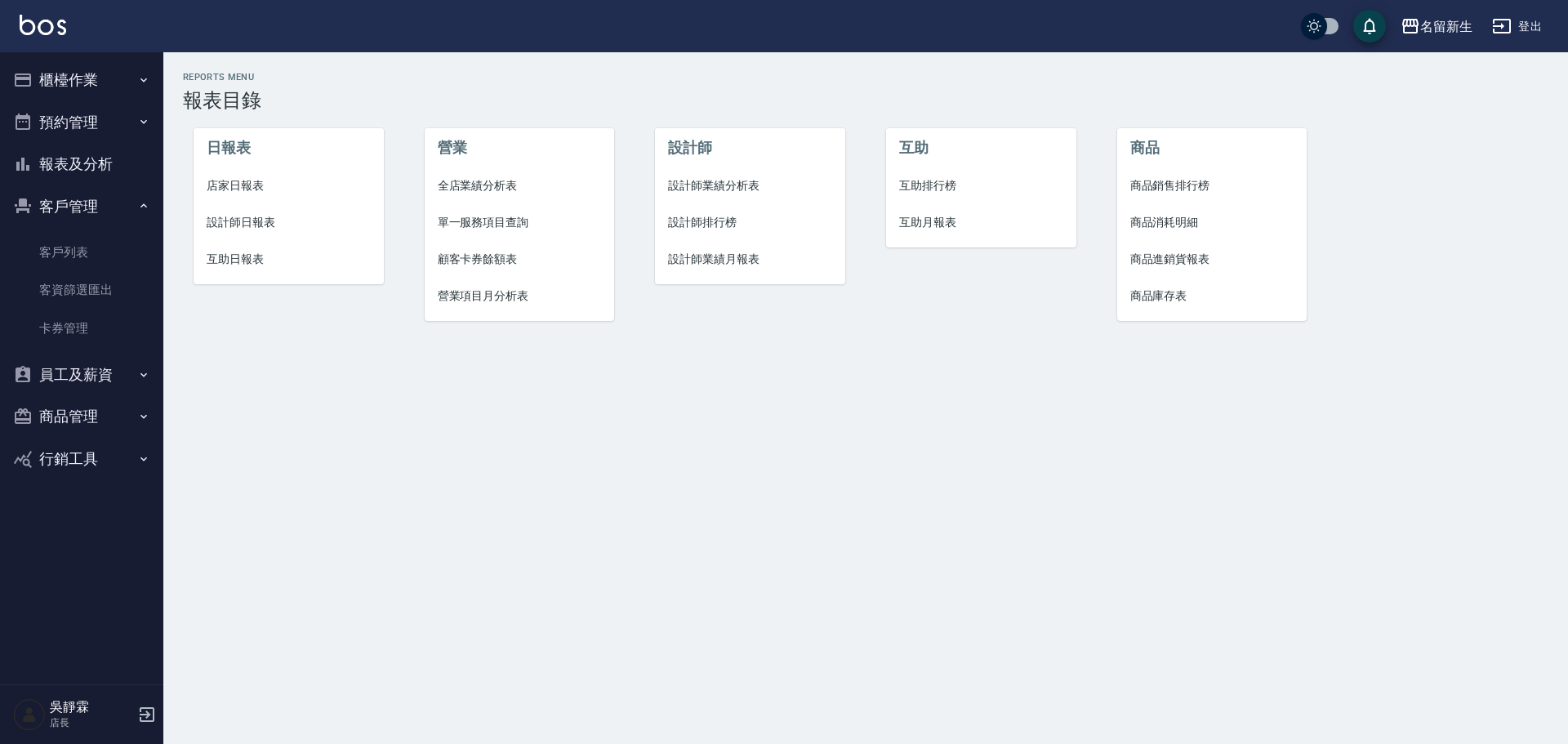
click at [255, 225] on span "設計師日報表" at bounding box center [289, 222] width 164 height 17
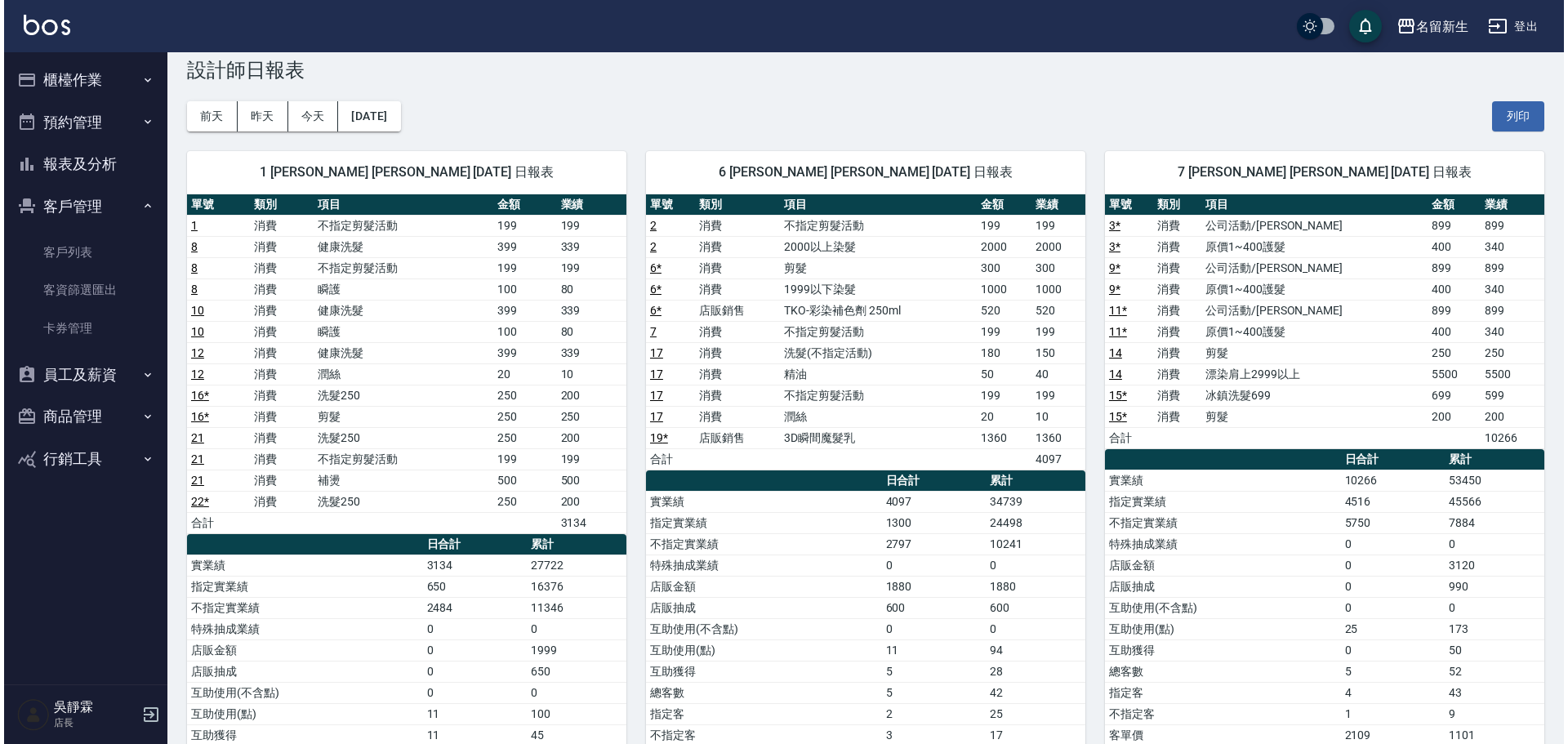
scroll to position [33, 0]
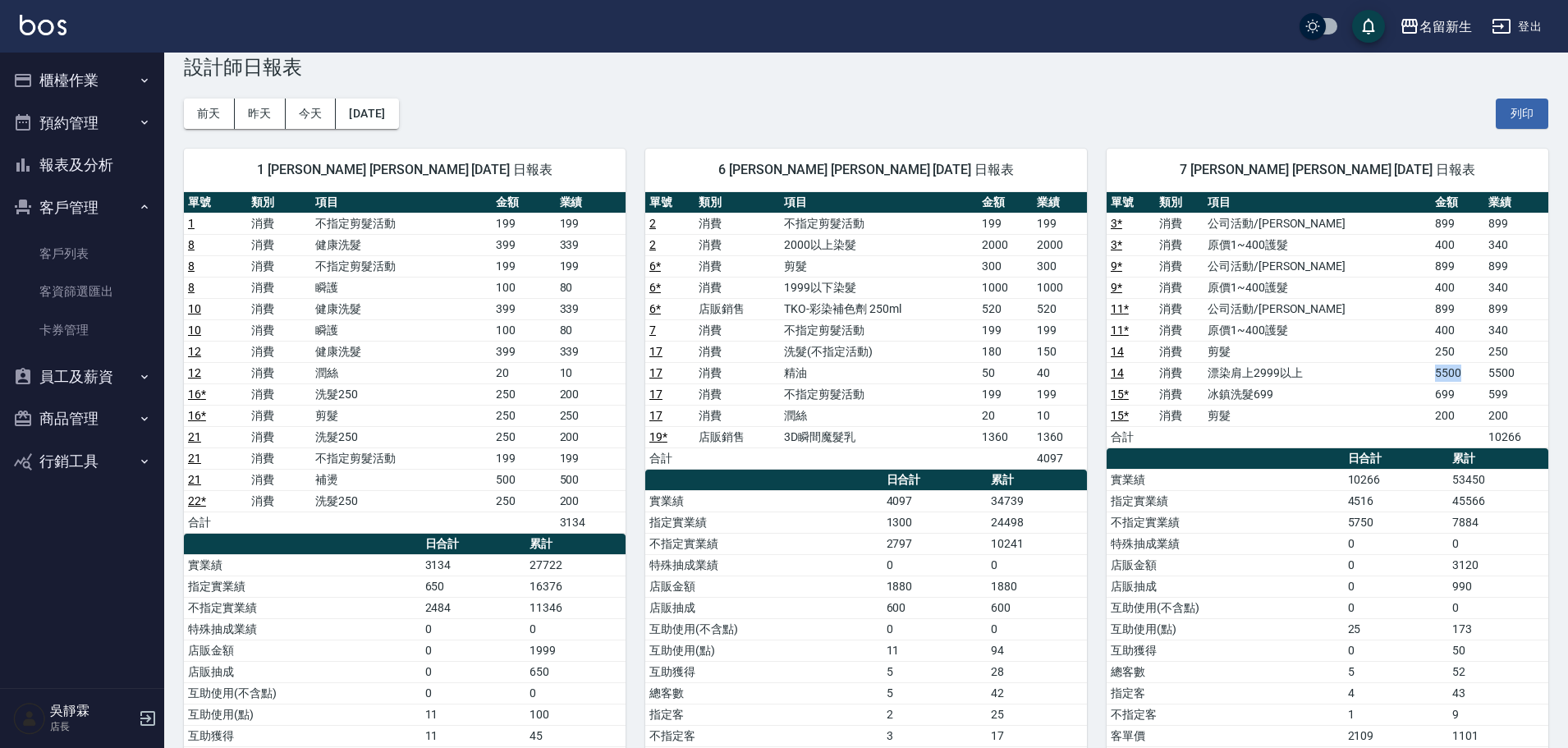
drag, startPoint x: 1441, startPoint y: 371, endPoint x: 1411, endPoint y: 381, distance: 31.6
click at [1431, 381] on td "5500" at bounding box center [1457, 373] width 54 height 22
click at [1421, 25] on div "名留新生" at bounding box center [1446, 26] width 53 height 21
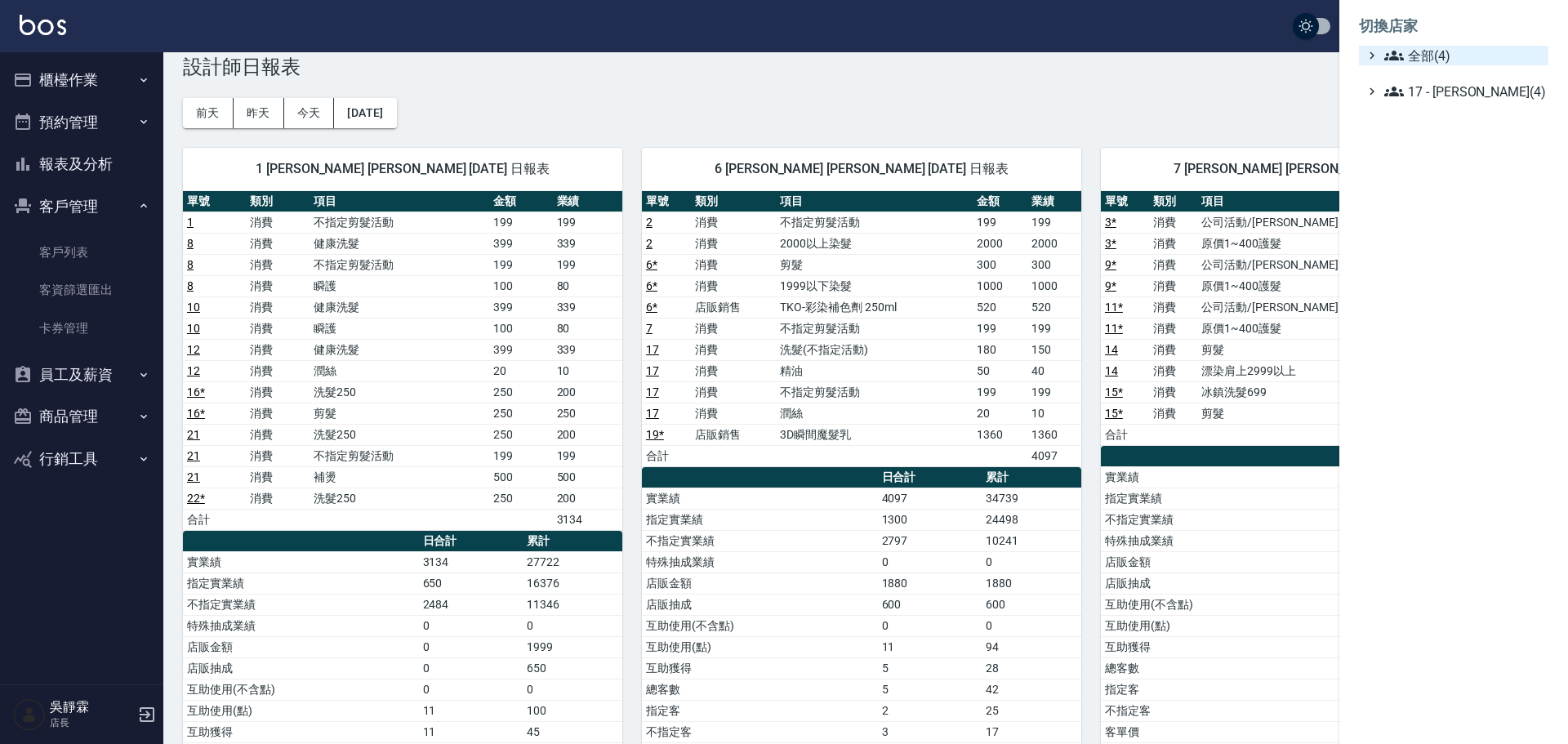
click at [1424, 52] on span "全部(4)" at bounding box center [1463, 56] width 158 height 20
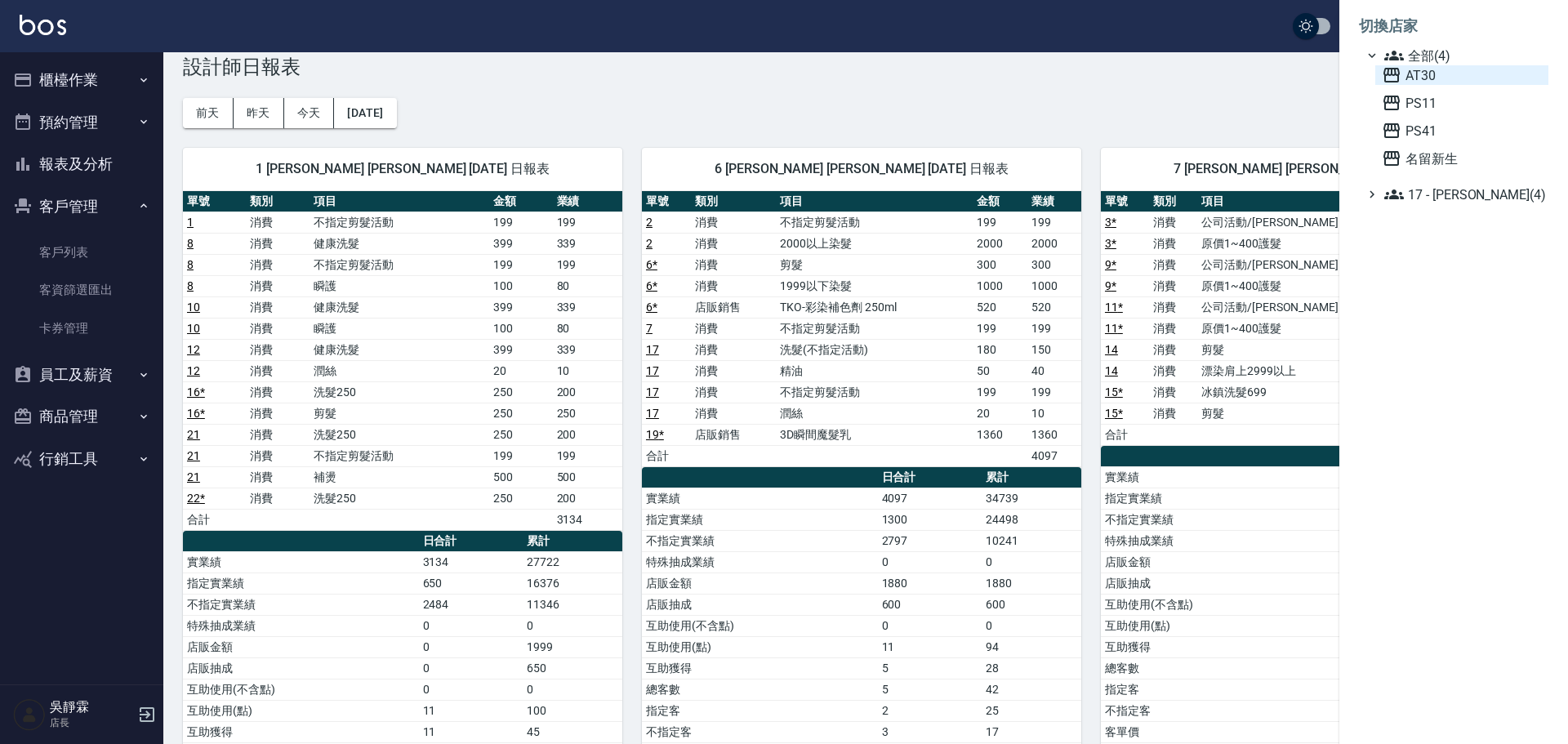
click at [1426, 80] on span "AT30" at bounding box center [1461, 75] width 160 height 20
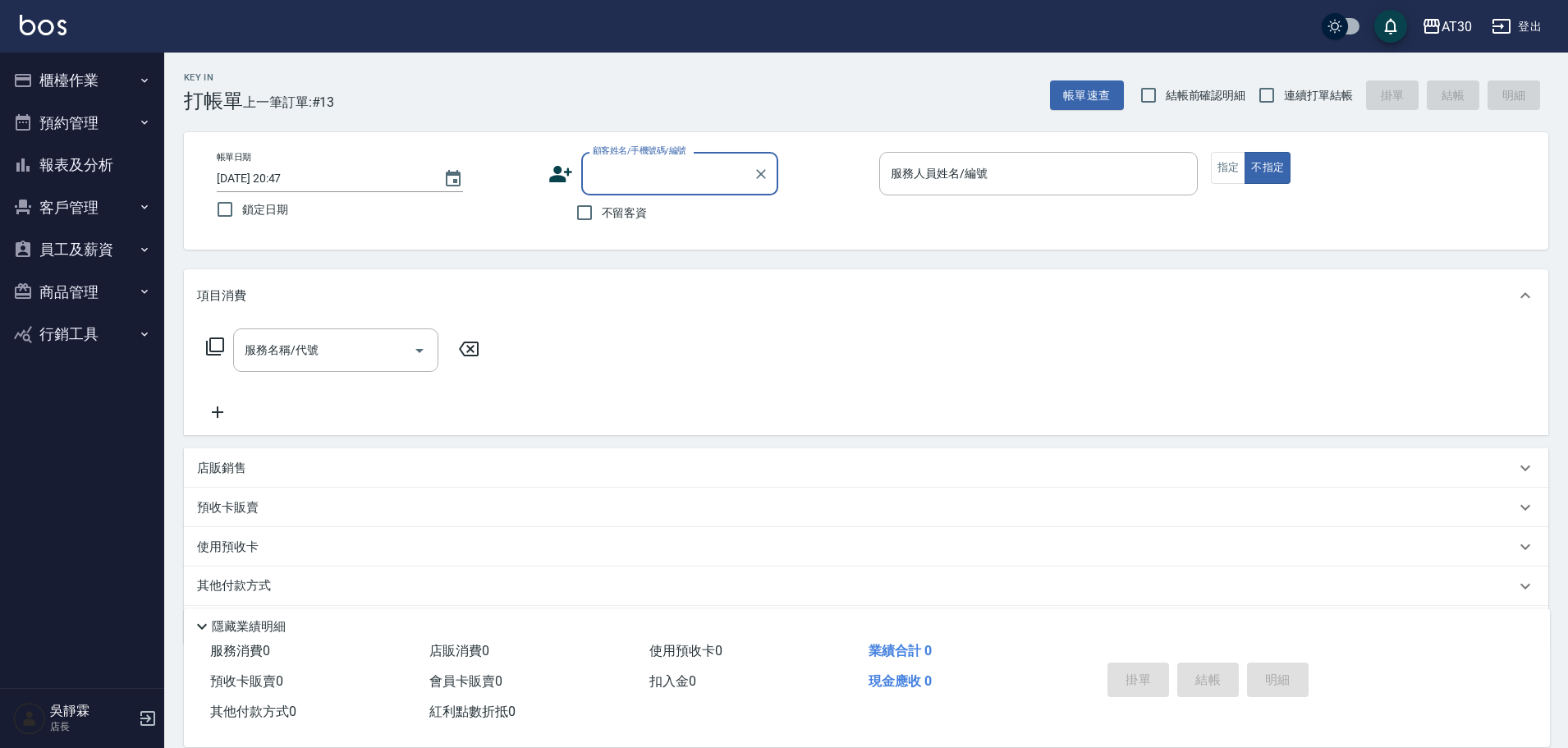
click at [86, 167] on button "報表及分析" at bounding box center [82, 164] width 151 height 43
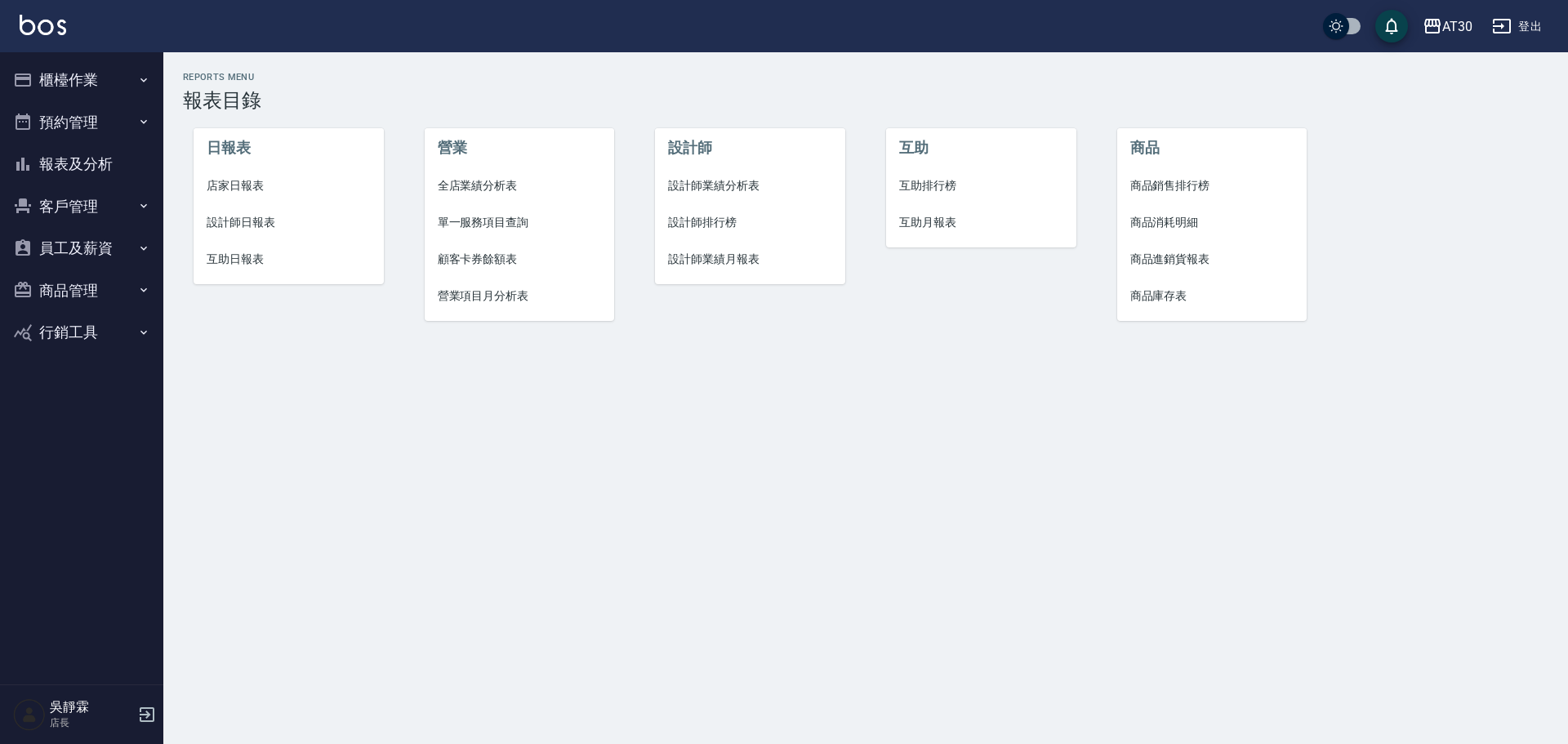
click at [249, 223] on span "設計師日報表" at bounding box center [289, 222] width 164 height 17
